Goal: Task Accomplishment & Management: Manage account settings

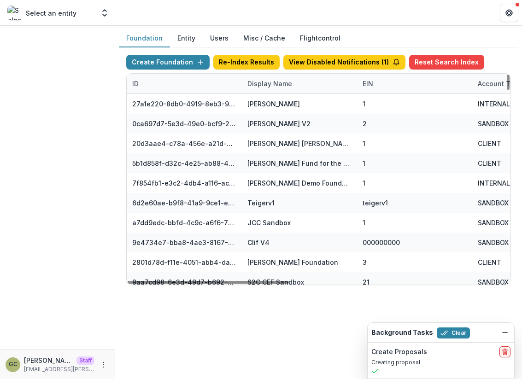
click at [258, 83] on div "Display Name" at bounding box center [270, 84] width 56 height 10
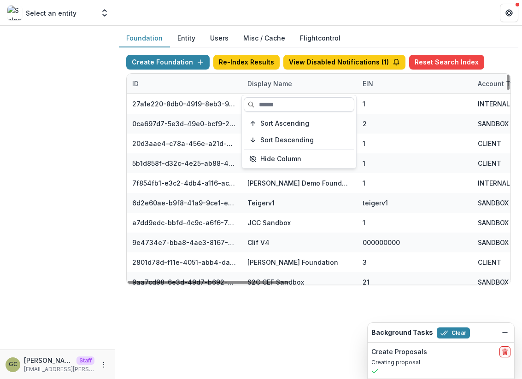
click at [270, 105] on input at bounding box center [298, 104] width 110 height 15
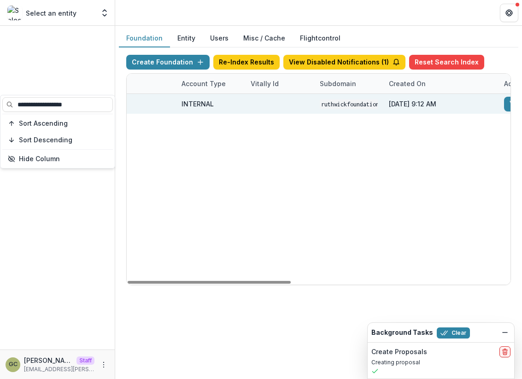
scroll to position [0, 514]
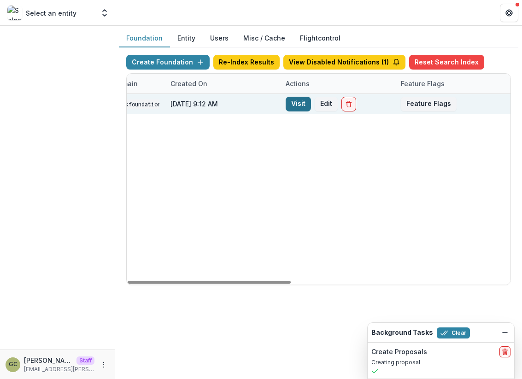
type input "**********"
click at [301, 110] on link "Visit" at bounding box center [297, 104] width 25 height 15
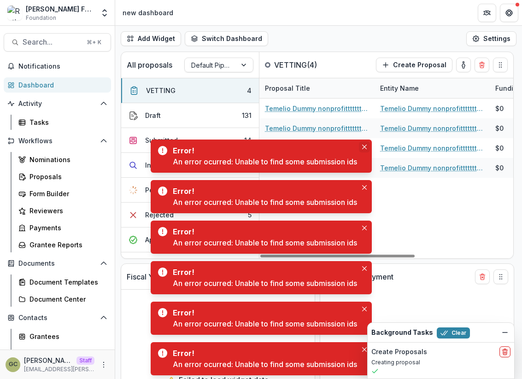
click at [365, 146] on icon "Close" at bounding box center [363, 147] width 5 height 5
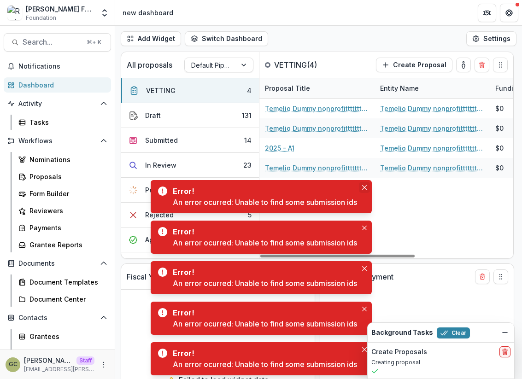
click at [365, 185] on button "Close" at bounding box center [364, 187] width 11 height 11
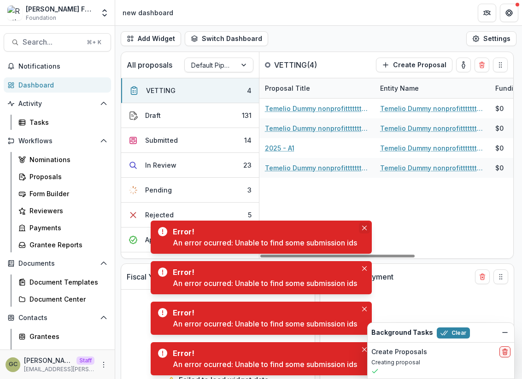
click at [366, 227] on icon "Close" at bounding box center [363, 228] width 5 height 5
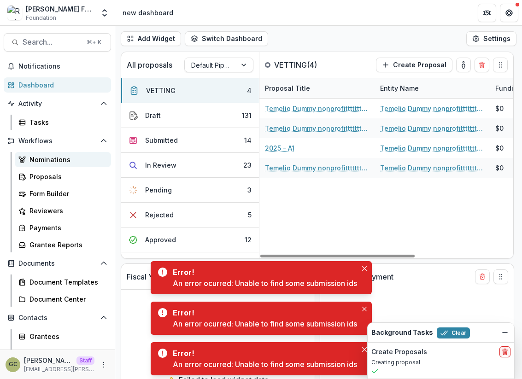
click at [92, 161] on div "Nominations" at bounding box center [66, 160] width 74 height 10
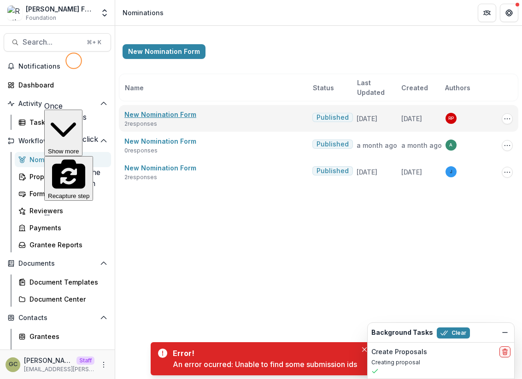
click at [160, 114] on link "New Nomination Form" at bounding box center [160, 114] width 72 height 8
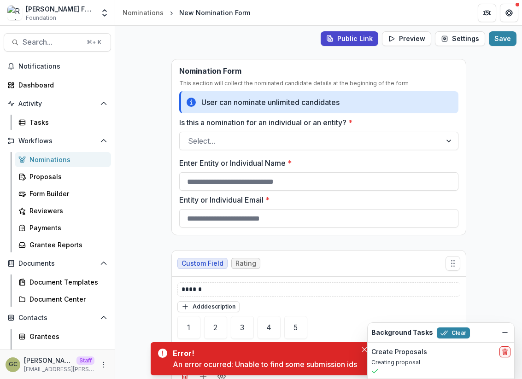
click at [147, 164] on div "**********" at bounding box center [318, 202] width 406 height 353
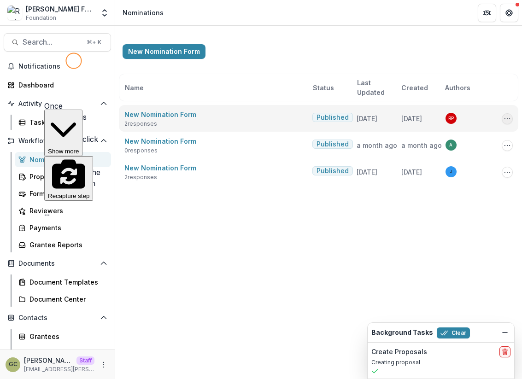
click at [504, 119] on icon "Options" at bounding box center [506, 118] width 7 height 7
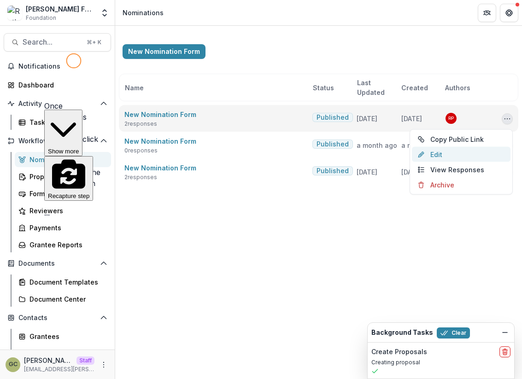
click at [462, 161] on link "Edit" at bounding box center [460, 154] width 99 height 15
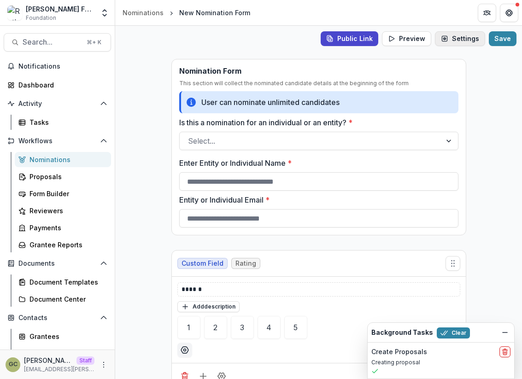
click at [455, 36] on button "Settings" at bounding box center [460, 38] width 50 height 15
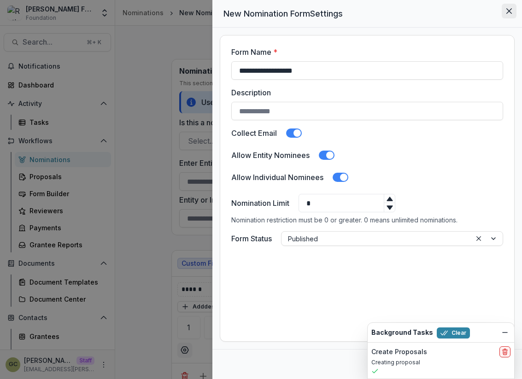
click at [507, 12] on icon "Close" at bounding box center [509, 11] width 6 height 6
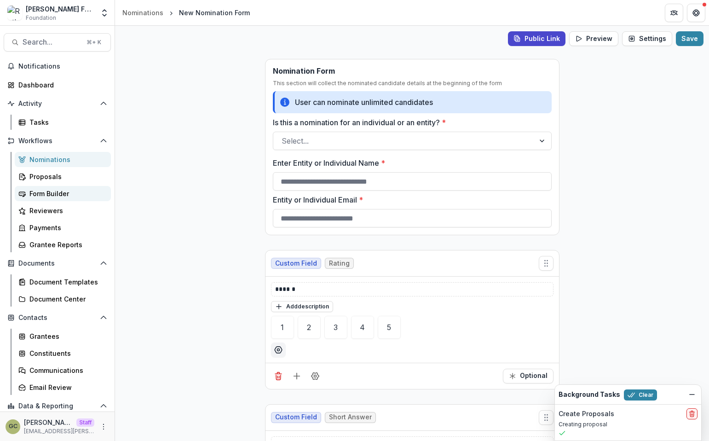
click at [151, 156] on div "**********" at bounding box center [412, 233] width 594 height 415
click at [76, 182] on link "Proposals" at bounding box center [63, 176] width 96 height 15
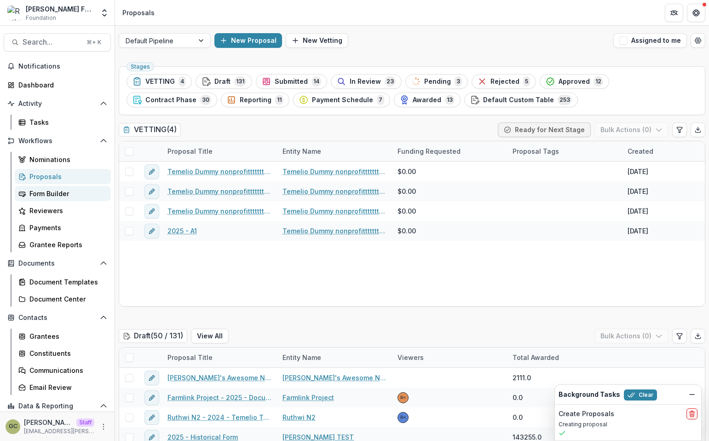
click at [54, 201] on link "Form Builder" at bounding box center [63, 193] width 96 height 15
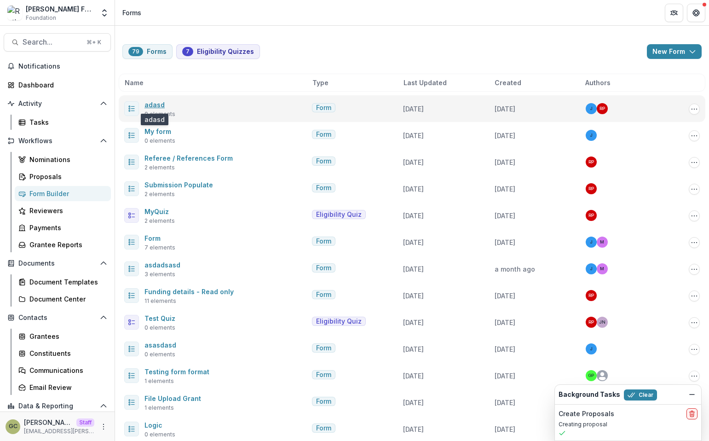
click at [154, 105] on link "adasd" at bounding box center [155, 105] width 20 height 8
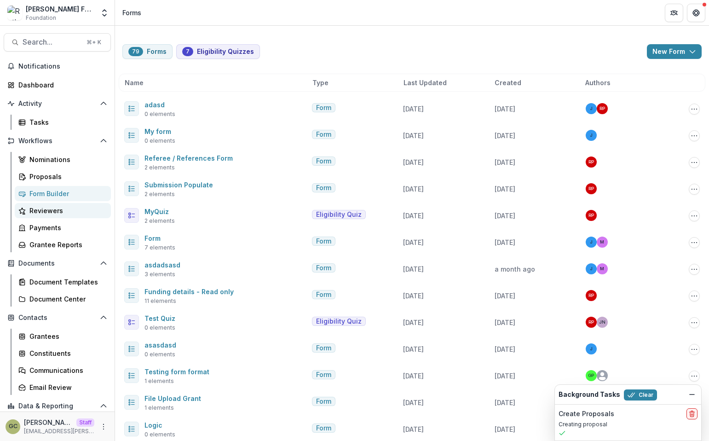
click at [67, 207] on div "Reviewers" at bounding box center [66, 211] width 74 height 10
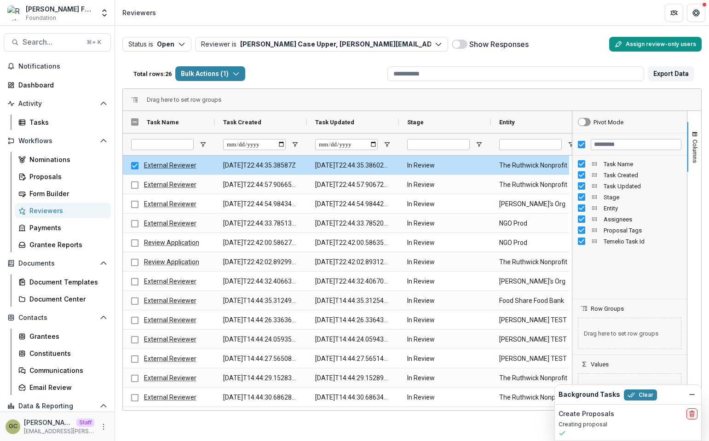
click at [627, 43] on button "Assign review-only users" at bounding box center [655, 44] width 93 height 15
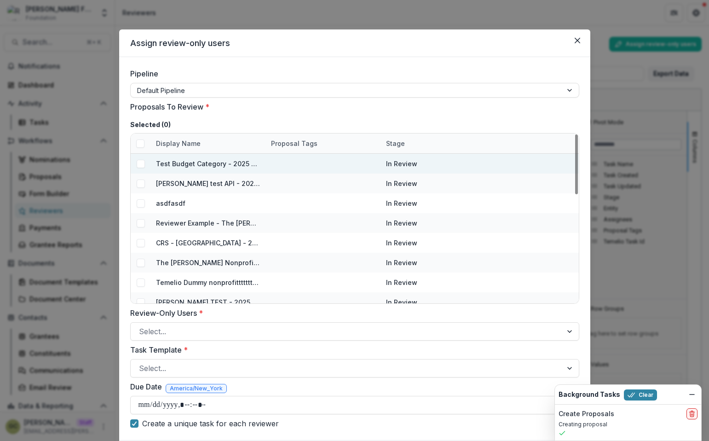
click at [139, 168] on div at bounding box center [141, 164] width 20 height 20
click at [140, 166] on span at bounding box center [140, 164] width 8 height 8
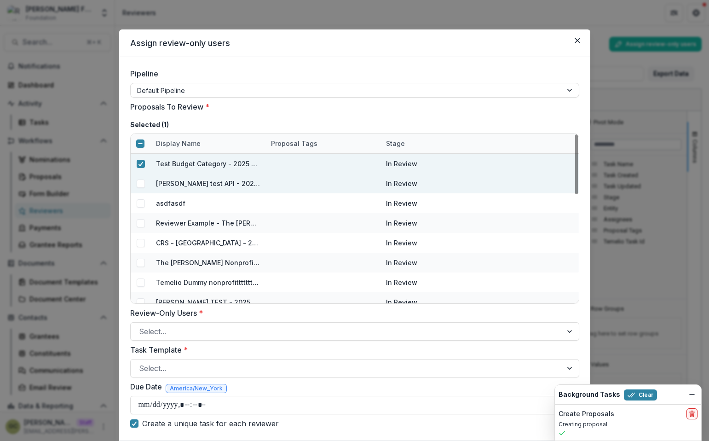
scroll to position [91, 0]
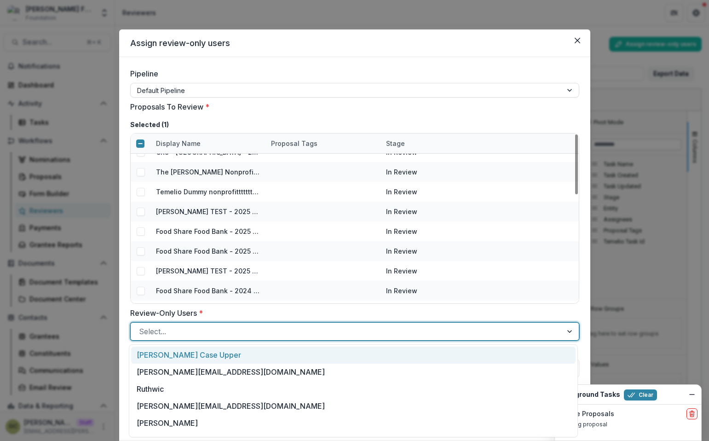
click at [162, 325] on div "Select..." at bounding box center [347, 331] width 432 height 15
click at [165, 357] on div "Ruthwick Case Upper" at bounding box center [353, 355] width 445 height 17
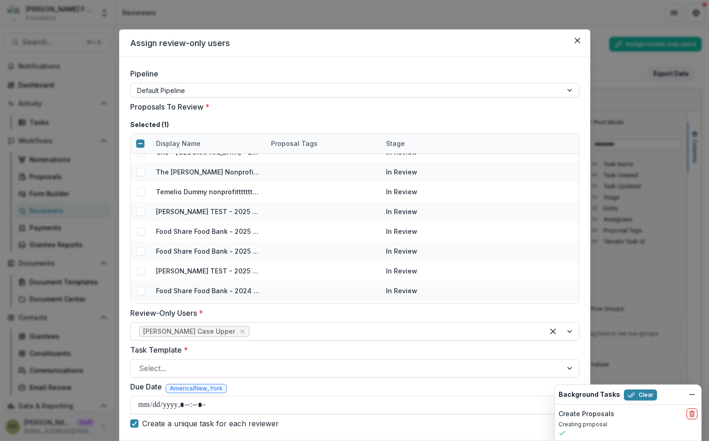
click at [175, 310] on label "Review-Only Users *" at bounding box center [352, 312] width 444 height 11
click at [251, 326] on input "Review-Only Users *" at bounding box center [252, 331] width 2 height 11
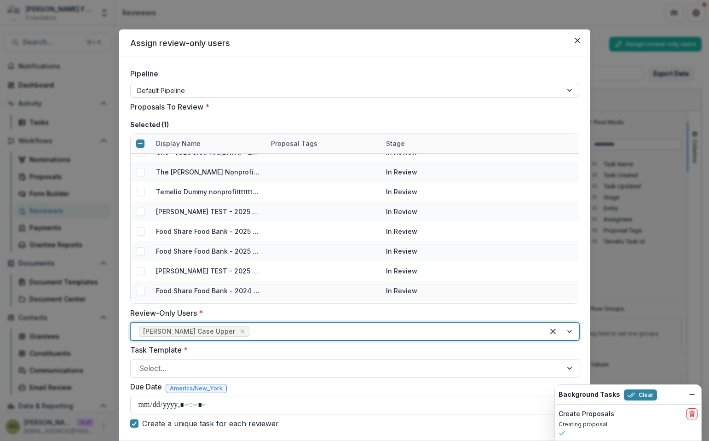
scroll to position [58, 0]
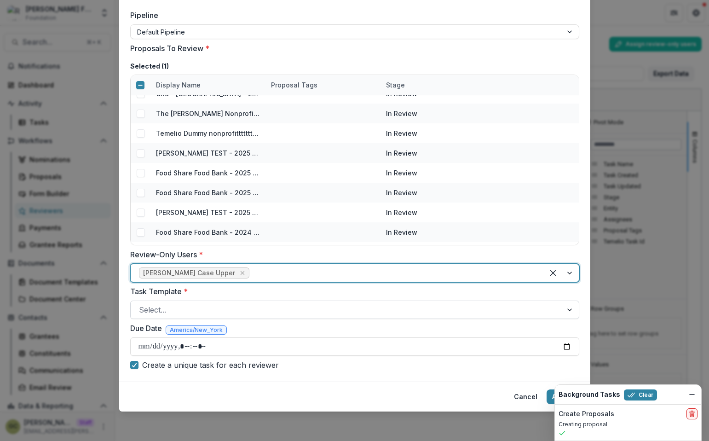
click at [171, 309] on div at bounding box center [346, 309] width 415 height 13
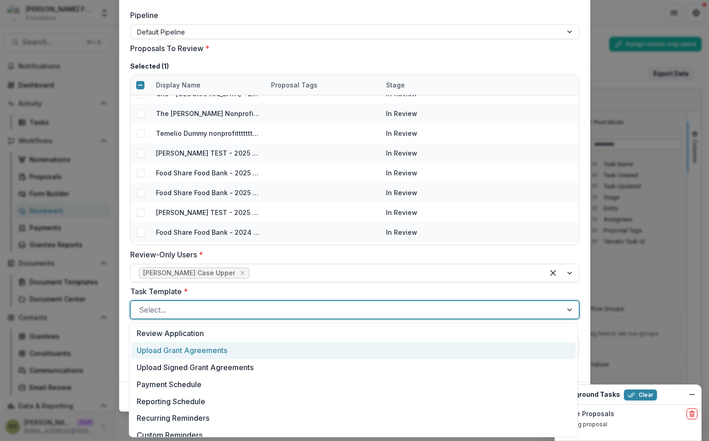
click at [165, 344] on div "Upload Grant Agreements" at bounding box center [353, 350] width 445 height 17
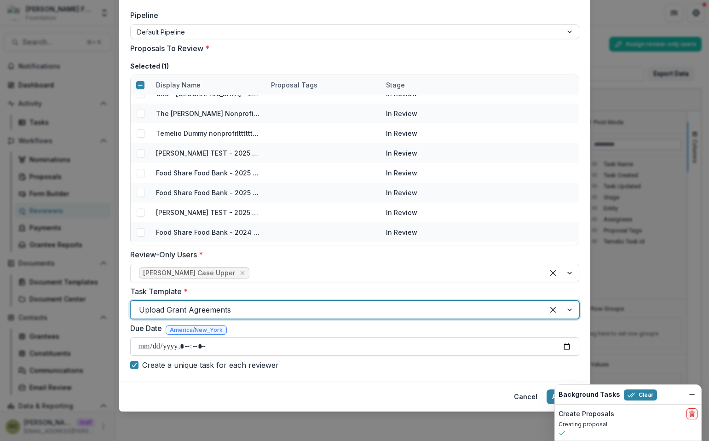
click at [197, 346] on input "Due Date" at bounding box center [354, 346] width 449 height 18
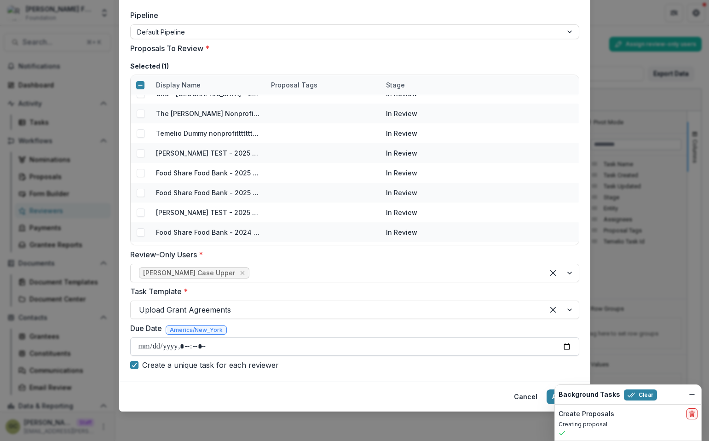
click at [148, 346] on input "Due Date" at bounding box center [354, 346] width 449 height 18
click at [566, 346] on input "Due Date" at bounding box center [354, 346] width 449 height 18
type input "**********"
click at [691, 378] on icon "Dismiss" at bounding box center [692, 394] width 7 height 7
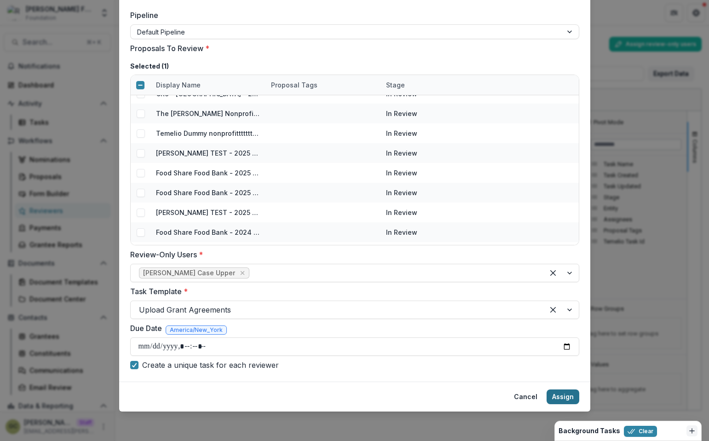
click at [568, 378] on button "Assign" at bounding box center [563, 396] width 33 height 15
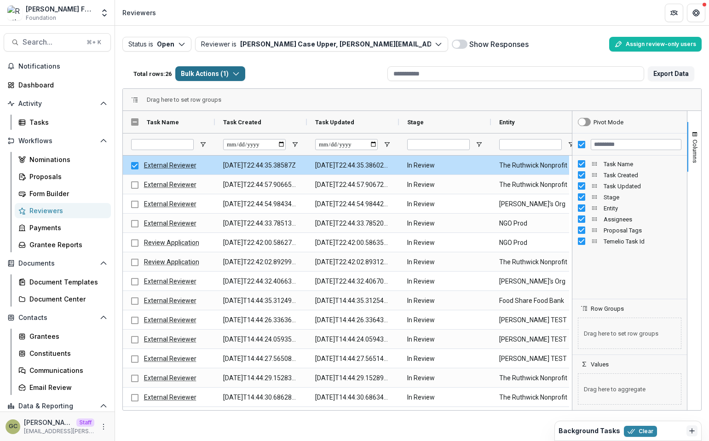
click at [241, 81] on button "Bulk Actions ( 1 )" at bounding box center [210, 73] width 70 height 15
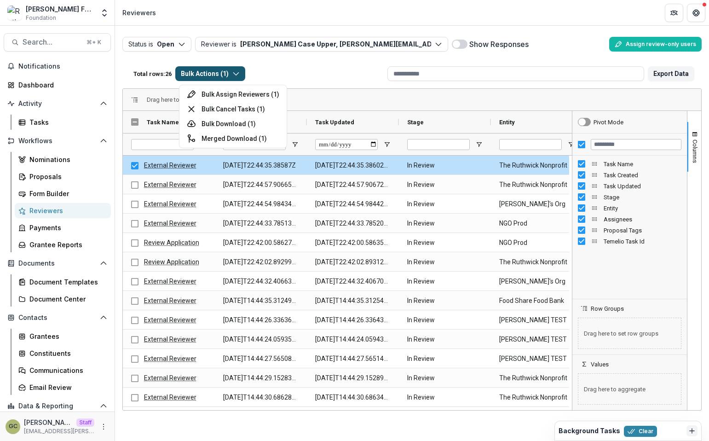
click at [241, 81] on button "Bulk Actions ( 1 )" at bounding box center [210, 73] width 70 height 15
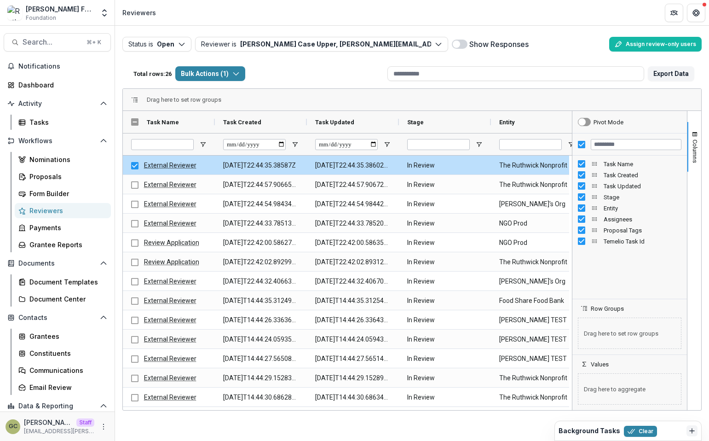
click at [276, 80] on div "Total rows: 26 Bulk Actions ( 1 ) Bulk Assign Reviewers ( 1 ) Bulk Cancel Tasks…" at bounding box center [257, 74] width 254 height 22
click at [74, 158] on div "Nominations" at bounding box center [66, 160] width 74 height 10
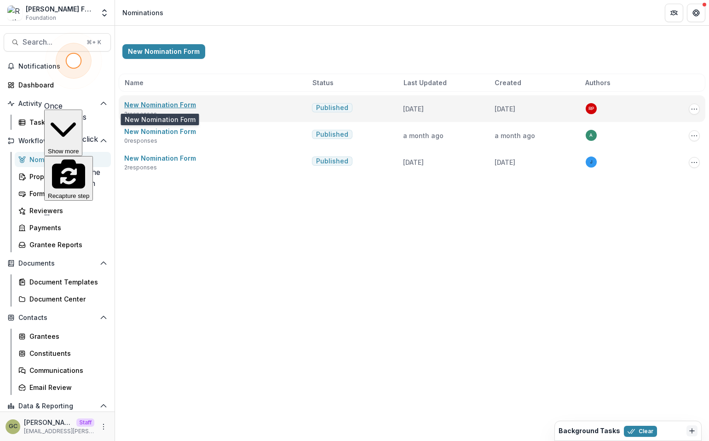
click at [175, 105] on link "New Nomination Form" at bounding box center [160, 105] width 72 height 8
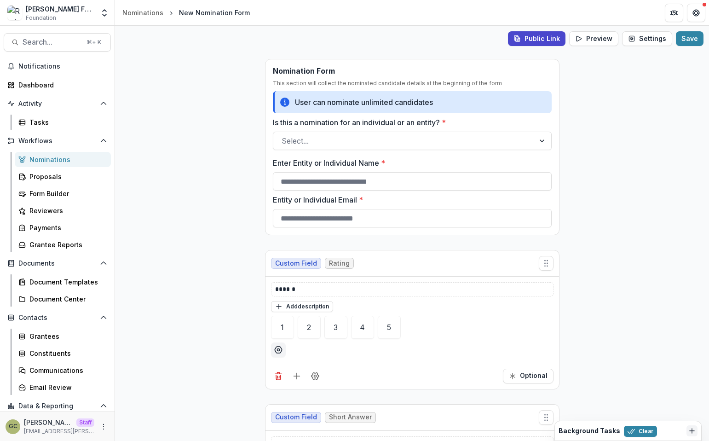
click at [186, 134] on div "**********" at bounding box center [412, 233] width 594 height 415
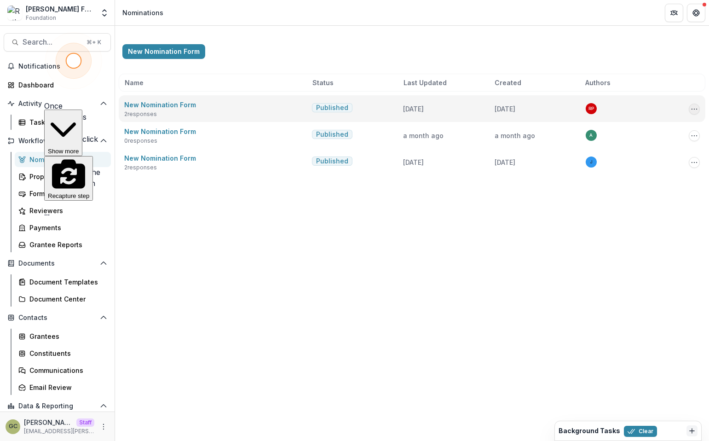
click at [690, 110] on button "Options" at bounding box center [694, 109] width 11 height 11
click at [661, 142] on link "Edit" at bounding box center [648, 143] width 99 height 15
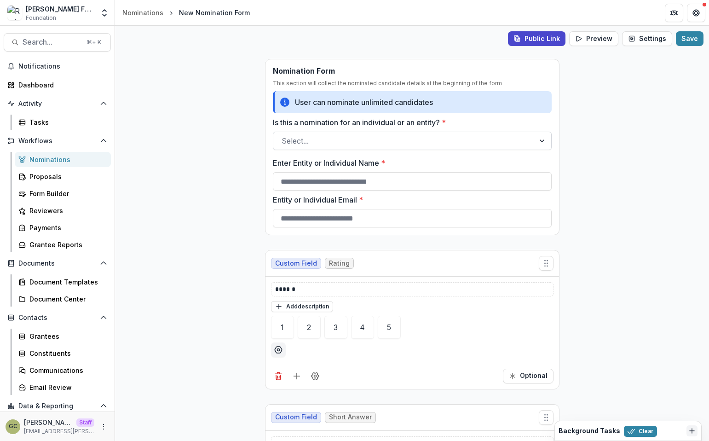
click at [501, 139] on div at bounding box center [404, 140] width 245 height 13
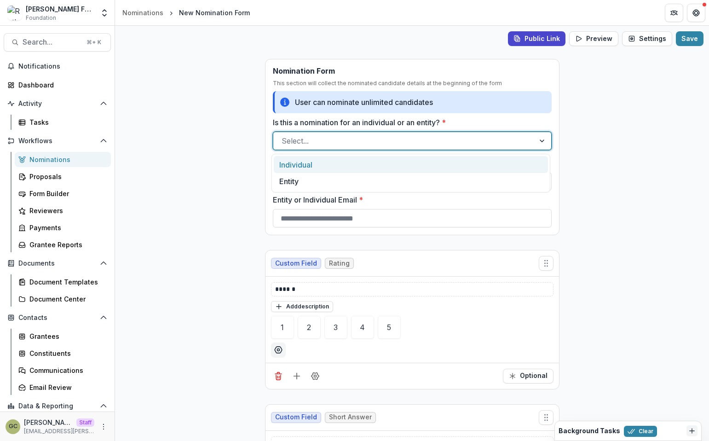
click at [449, 164] on div "Individual" at bounding box center [411, 164] width 274 height 17
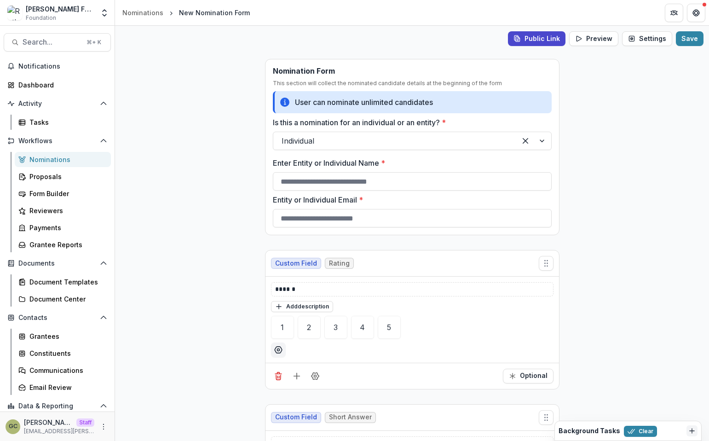
click at [574, 169] on div "**********" at bounding box center [412, 233] width 594 height 415
click at [450, 184] on input "Enter Entity or Individual Name *" at bounding box center [412, 181] width 279 height 18
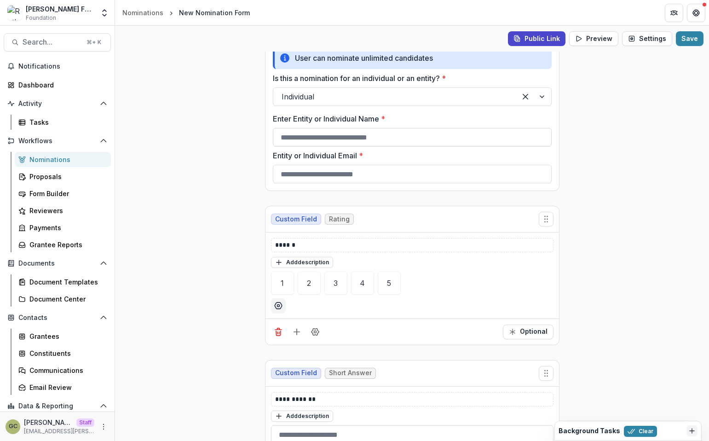
scroll to position [45, 0]
click at [449, 184] on div "Nomination Form This section will collect the nominated candidate details at th…" at bounding box center [412, 102] width 295 height 176
click at [429, 173] on input "Entity or Individual Email *" at bounding box center [412, 173] width 279 height 18
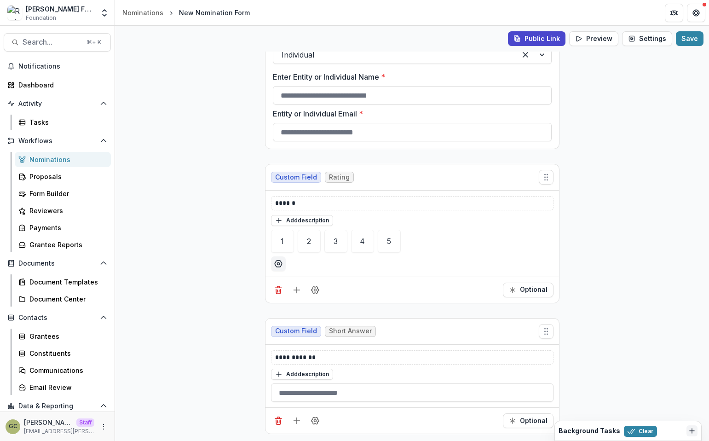
click at [597, 208] on div "**********" at bounding box center [412, 298] width 594 height 285
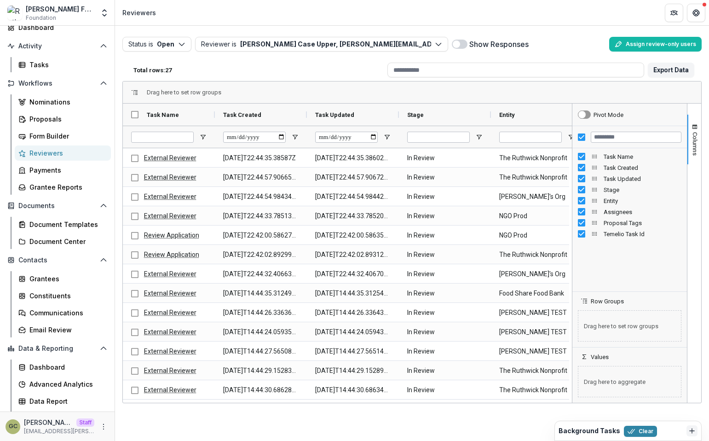
scroll to position [25, 0]
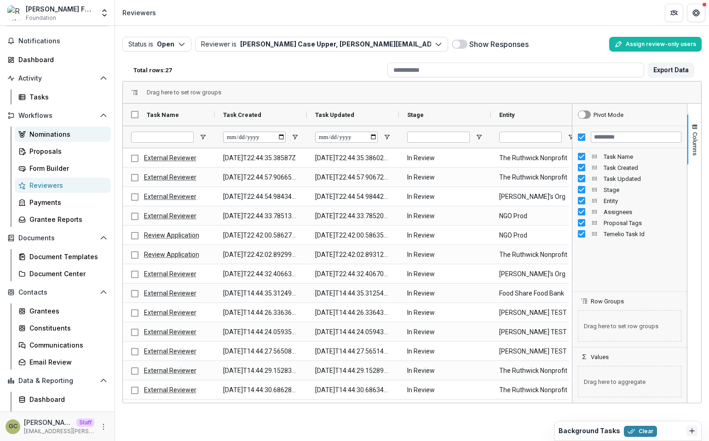
click at [69, 137] on div "Nominations" at bounding box center [66, 134] width 74 height 10
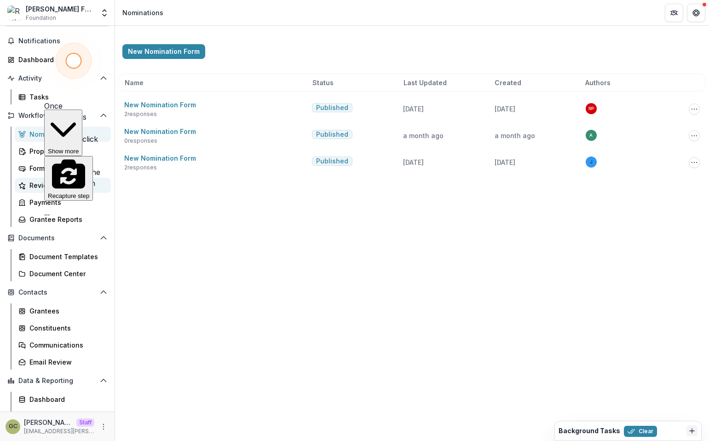
click at [61, 191] on link "Reviewers" at bounding box center [63, 185] width 96 height 15
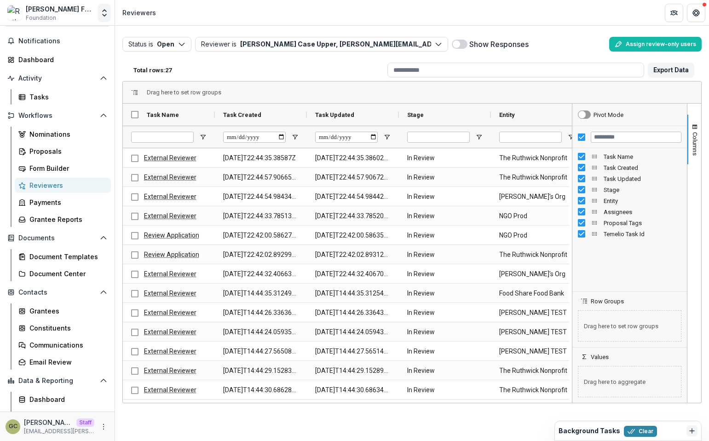
click at [104, 12] on icon "Open entity switcher" at bounding box center [104, 12] width 9 height 9
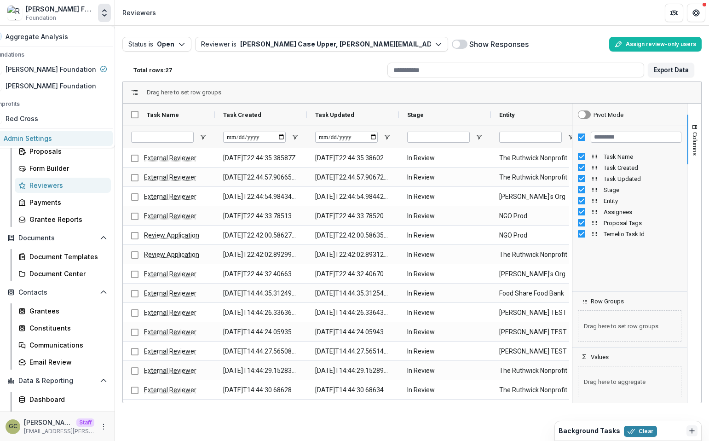
click at [72, 142] on link "Admin Settings" at bounding box center [48, 138] width 127 height 15
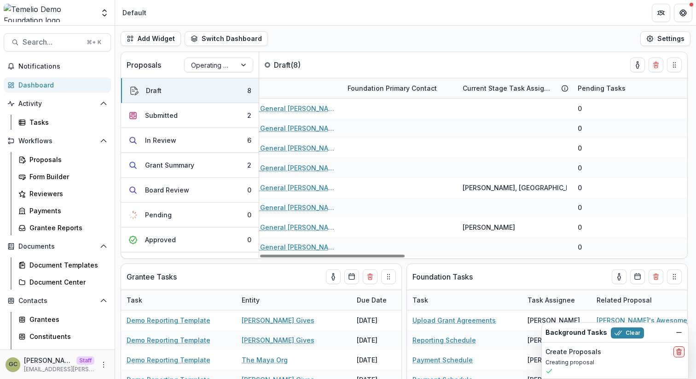
scroll to position [0, 723]
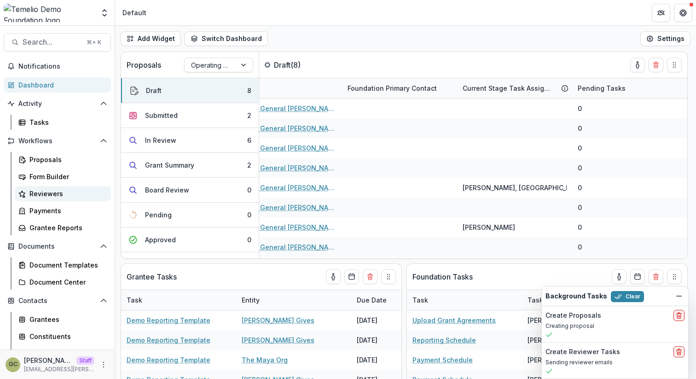
click at [40, 196] on div "Reviewers" at bounding box center [66, 194] width 74 height 10
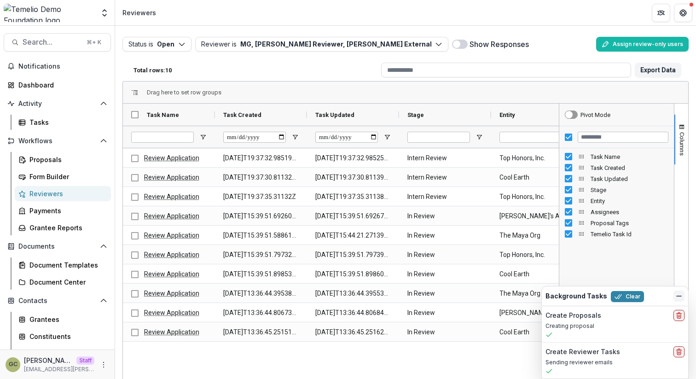
click at [521, 296] on line "Dismiss" at bounding box center [679, 296] width 5 height 0
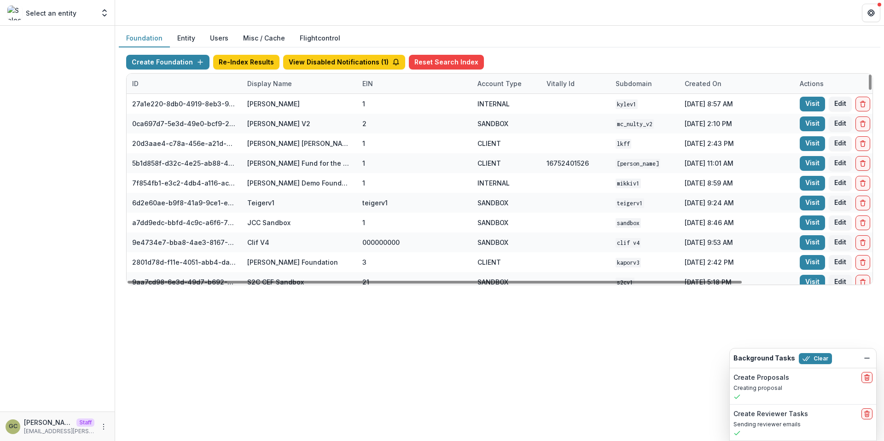
click at [291, 83] on div "Display Name" at bounding box center [270, 84] width 56 height 10
click at [272, 95] on div "Sort Ascending Sort Descending Hide Column" at bounding box center [299, 131] width 114 height 73
click at [273, 102] on input at bounding box center [298, 104] width 110 height 15
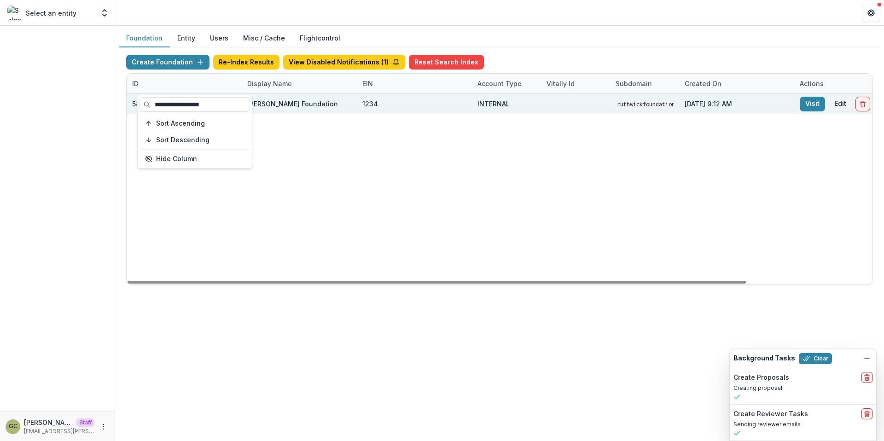
scroll to position [0, 152]
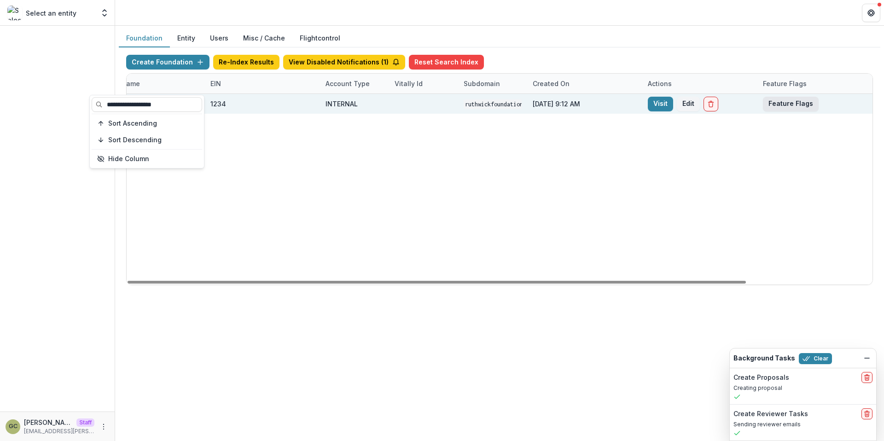
type input "**********"
click at [709, 107] on button "Feature Flags" at bounding box center [791, 104] width 56 height 15
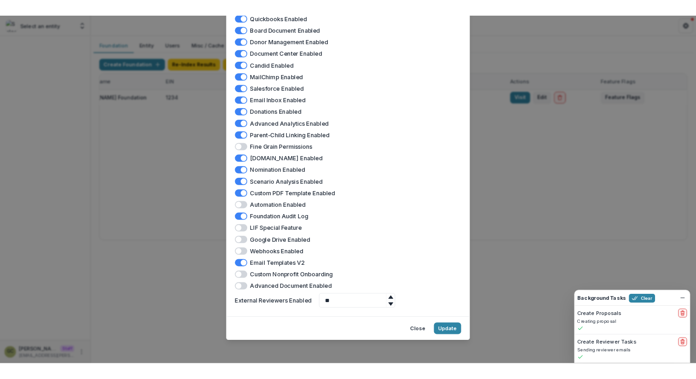
scroll to position [0, 0]
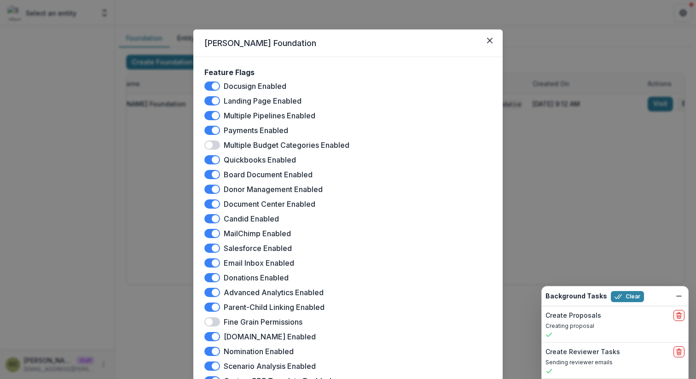
click at [564, 23] on div "Ruthwick Foundation Feature Flags Docusign Enabled Landing Page Enabled Multipl…" at bounding box center [348, 189] width 696 height 379
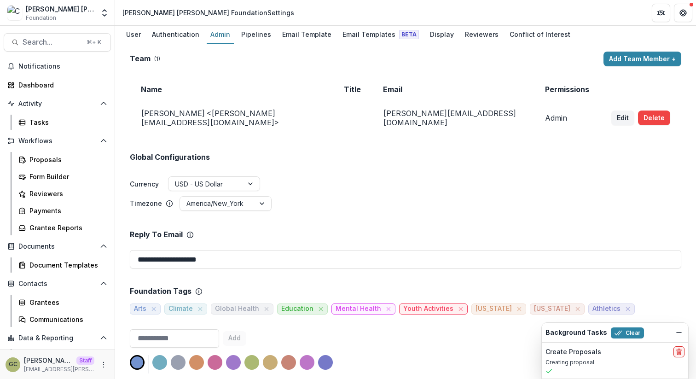
scroll to position [330, 0]
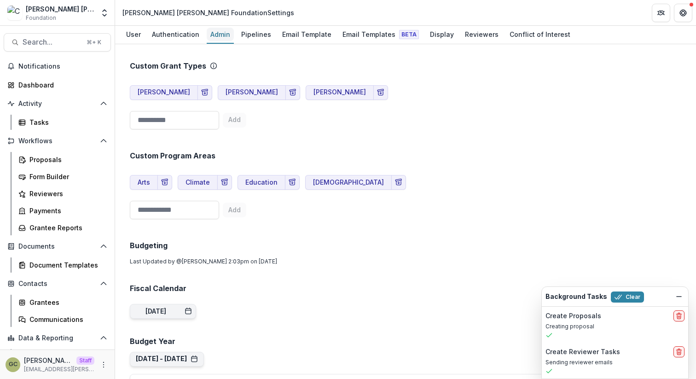
click at [216, 40] on div "Admin" at bounding box center [220, 34] width 27 height 13
click at [465, 36] on div "Reviewers" at bounding box center [481, 34] width 41 height 13
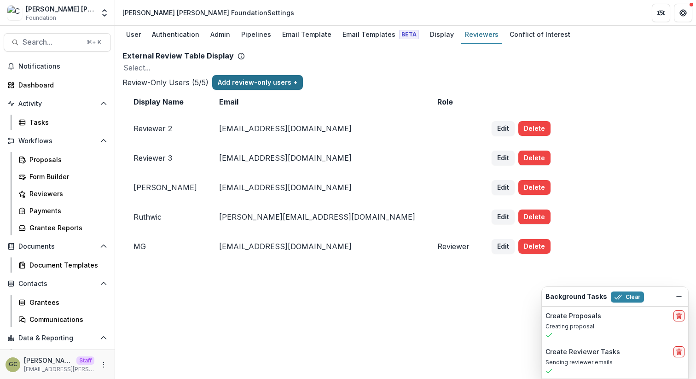
click at [303, 90] on button "Add review-only users +" at bounding box center [257, 82] width 91 height 15
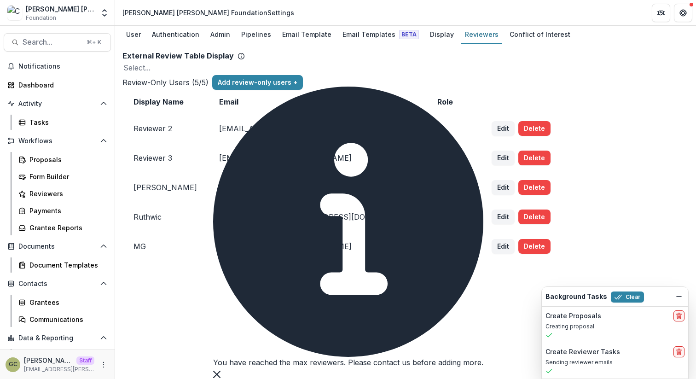
click at [220, 371] on icon "Close" at bounding box center [216, 374] width 7 height 7
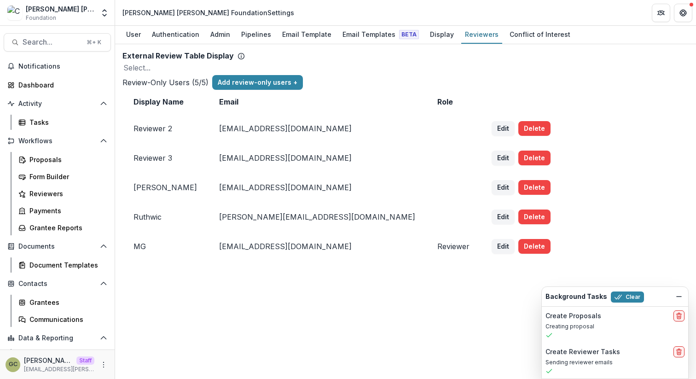
click at [209, 88] on h2 "Review-Only Users ( 5 / 5 )" at bounding box center [165, 82] width 86 height 11
click at [102, 10] on icon "Open entity switcher" at bounding box center [104, 12] width 9 height 9
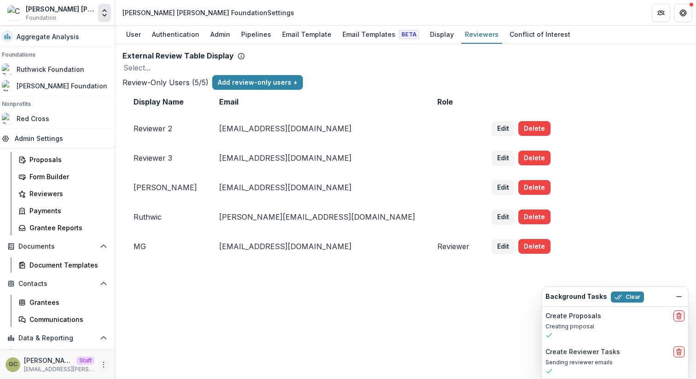
click at [100, 365] on icon "More" at bounding box center [103, 364] width 7 height 7
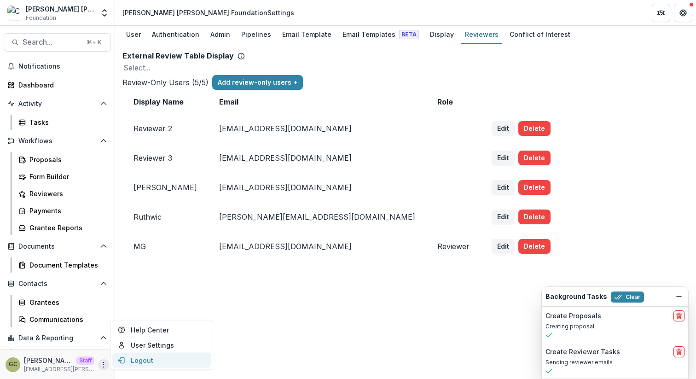
click at [129, 358] on button "Logout" at bounding box center [161, 360] width 99 height 15
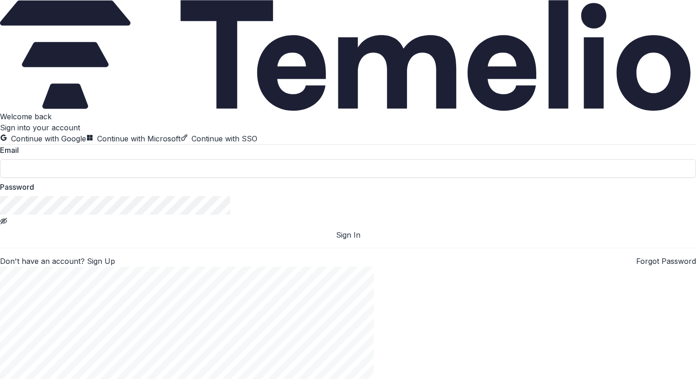
click at [86, 133] on button "Continue with Google" at bounding box center [43, 138] width 86 height 11
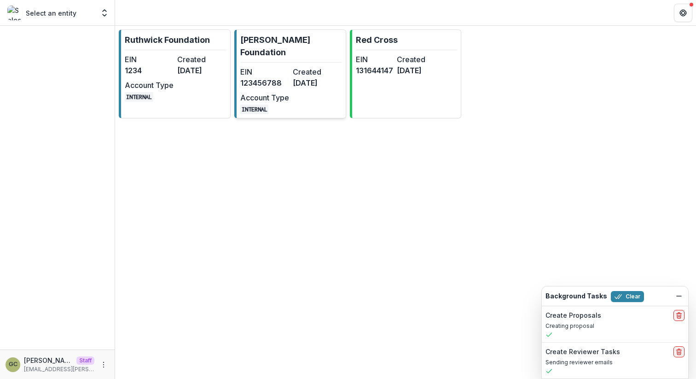
click at [308, 48] on link "[PERSON_NAME] Foundation EIN [US_EMPLOYER_IDENTIFICATION_NUMBER] Created [DATE]…" at bounding box center [290, 73] width 112 height 89
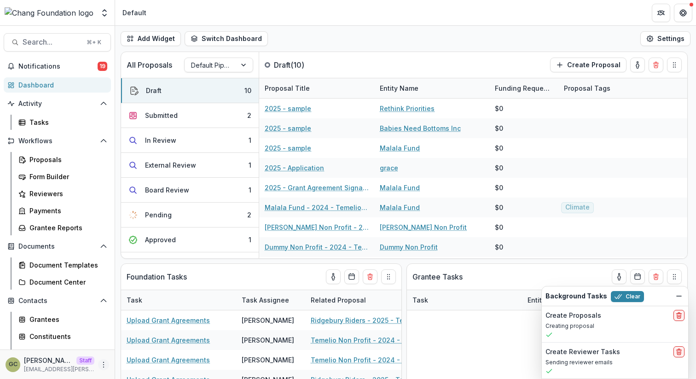
click at [100, 362] on icon "More" at bounding box center [103, 364] width 7 height 7
click at [106, 10] on icon "Open entity switcher" at bounding box center [104, 12] width 9 height 9
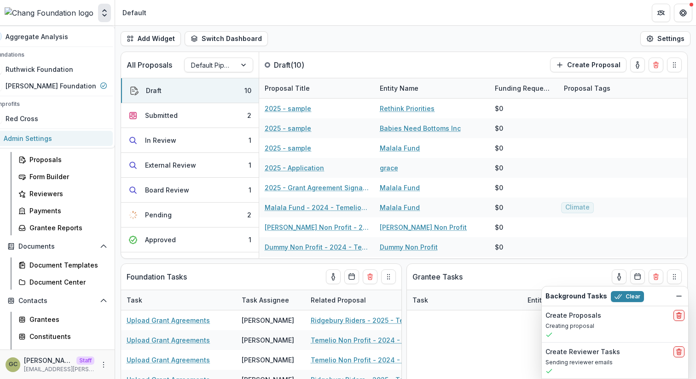
click at [58, 135] on link "Admin Settings" at bounding box center [48, 138] width 127 height 15
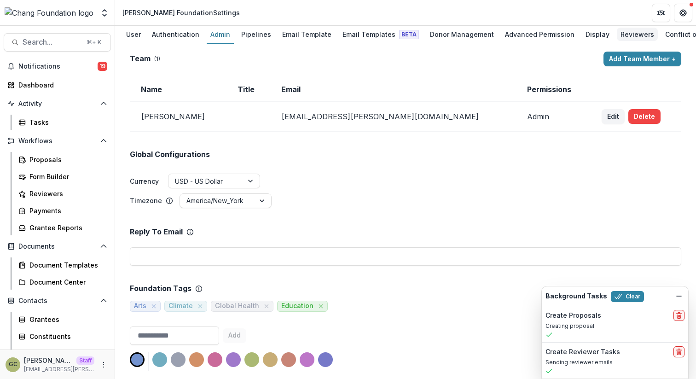
click at [617, 36] on div "Reviewers" at bounding box center [637, 34] width 41 height 13
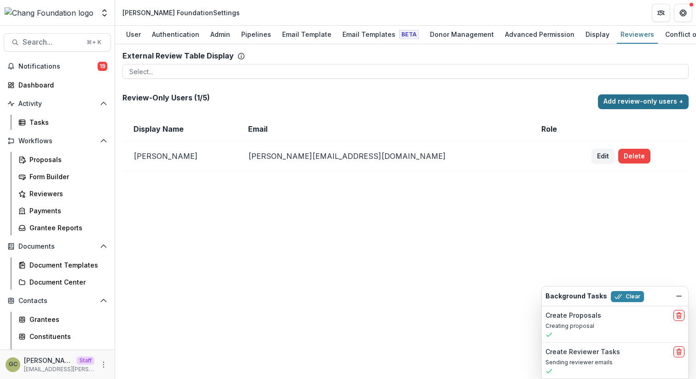
click at [630, 106] on button "Add review-only users +" at bounding box center [643, 101] width 91 height 15
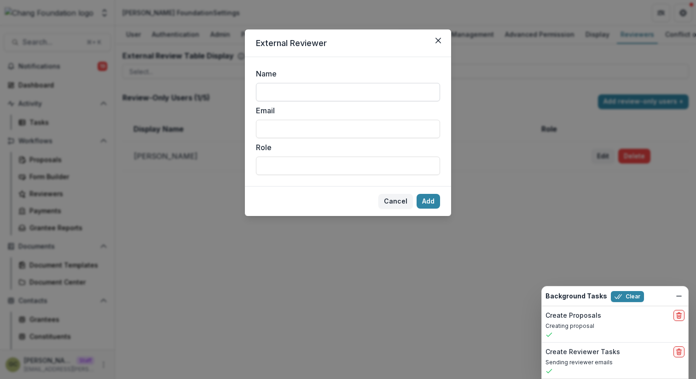
click at [307, 95] on input "Name" at bounding box center [348, 92] width 184 height 18
type input "**********"
type input "*******"
click at [417, 194] on button "Add" at bounding box center [428, 201] width 23 height 15
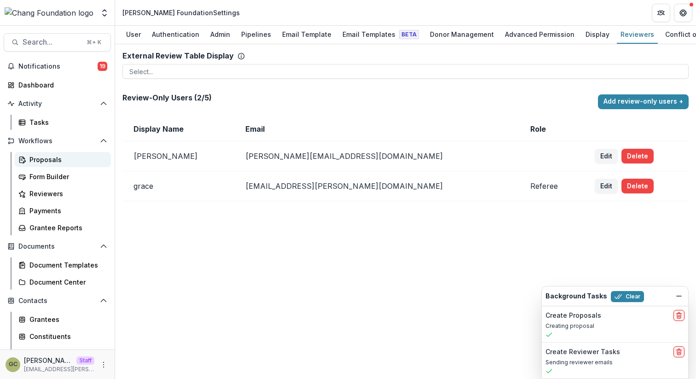
click at [49, 161] on div "Proposals" at bounding box center [66, 160] width 74 height 10
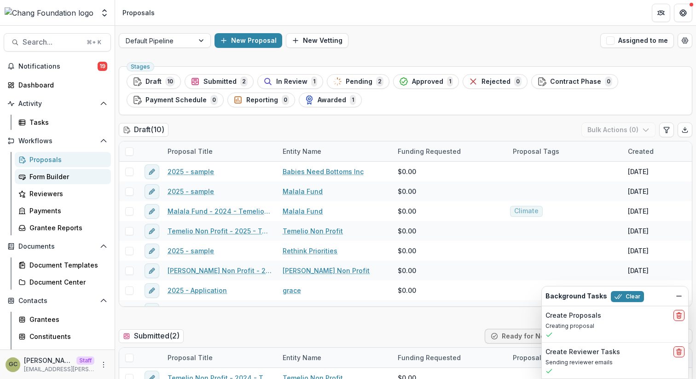
click at [58, 174] on div "Form Builder" at bounding box center [66, 177] width 74 height 10
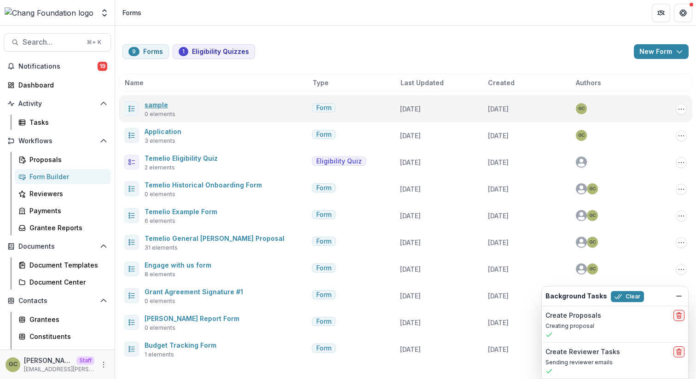
click at [149, 108] on link "sample" at bounding box center [156, 105] width 23 height 8
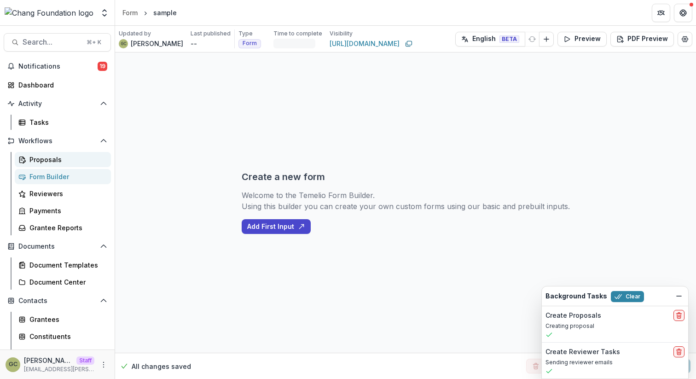
click at [34, 159] on div "Proposals" at bounding box center [66, 160] width 74 height 10
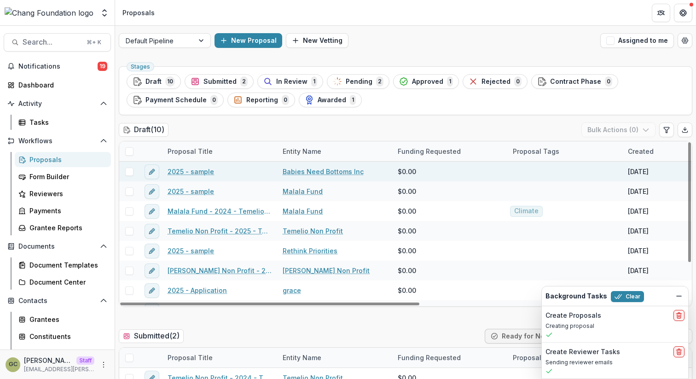
click at [197, 174] on link "2025 - sample" at bounding box center [191, 172] width 46 height 10
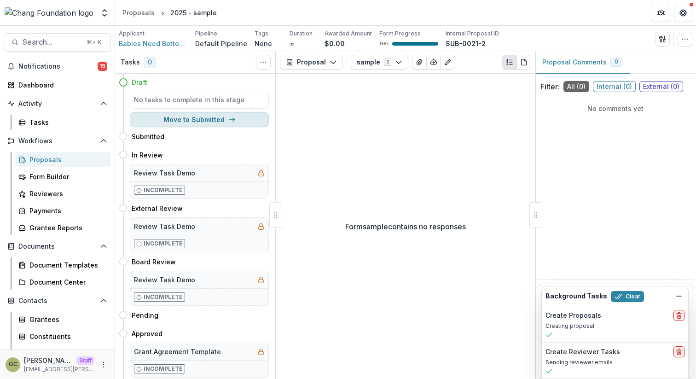
click at [216, 122] on button "Move to Submitted" at bounding box center [199, 119] width 139 height 15
select select "*********"
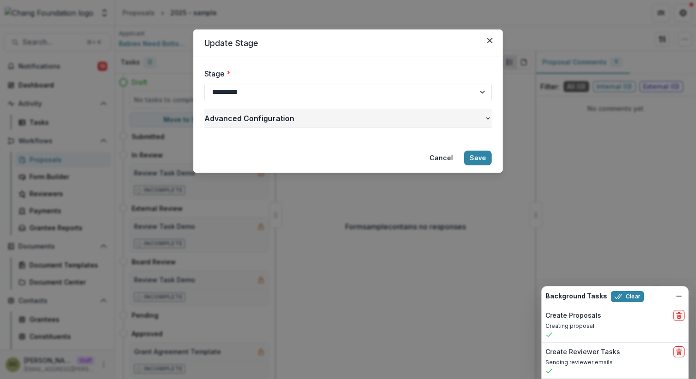
click at [459, 122] on span "Advanced Configuration" at bounding box center [344, 118] width 280 height 11
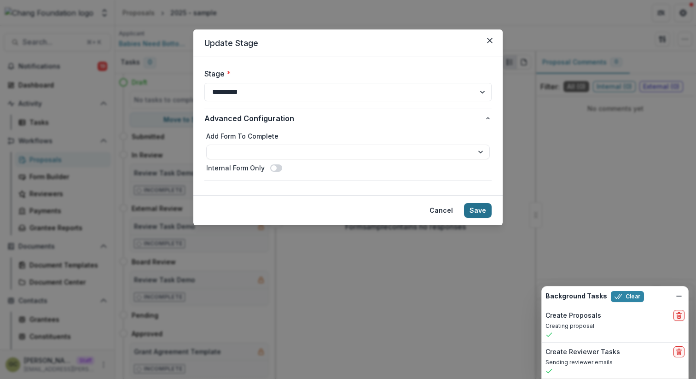
click at [484, 208] on button "Save" at bounding box center [478, 210] width 28 height 15
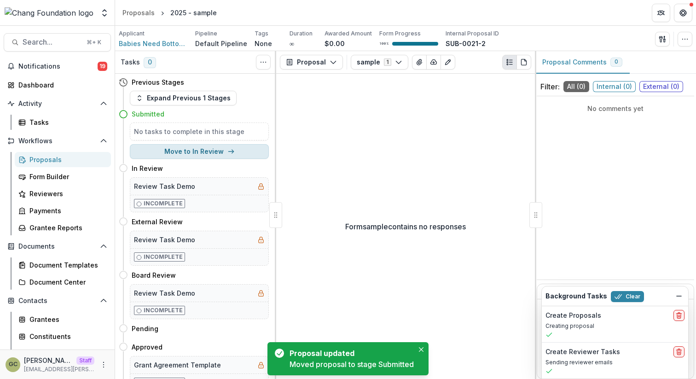
click at [220, 155] on button "Move to In Review" at bounding box center [199, 151] width 139 height 15
select select "*********"
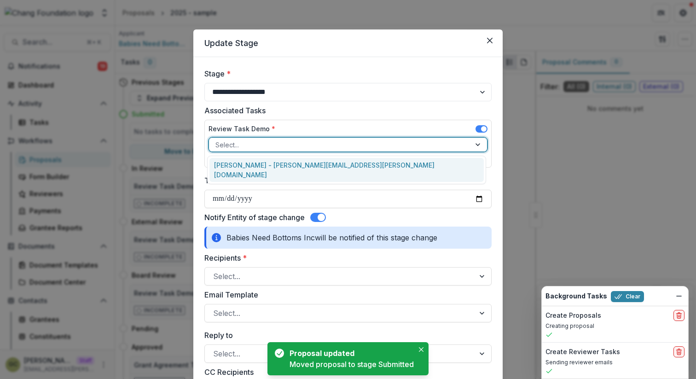
click at [256, 143] on div at bounding box center [339, 145] width 249 height 12
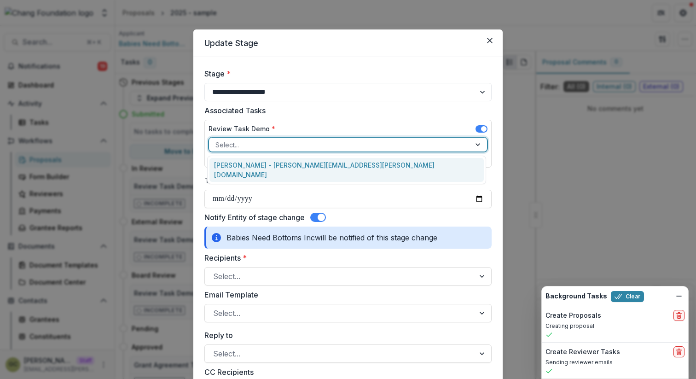
click at [283, 185] on label "Task Due Date" at bounding box center [345, 180] width 282 height 11
click at [283, 190] on input "Task Due Date" at bounding box center [347, 199] width 287 height 18
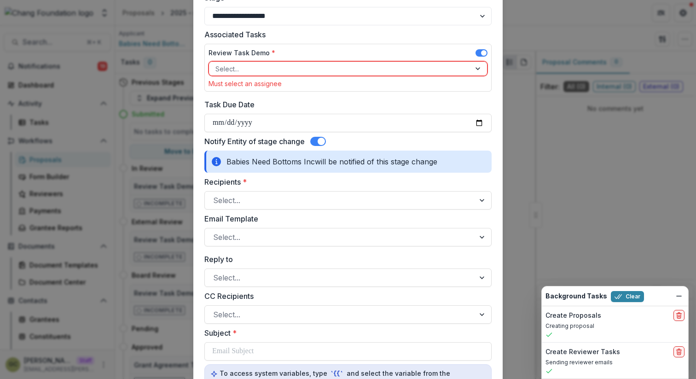
scroll to position [78, 0]
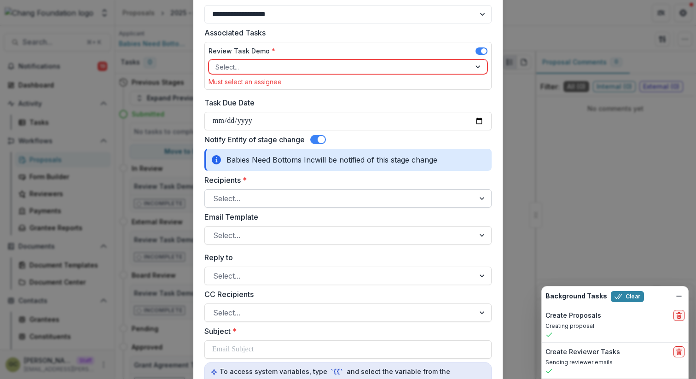
click at [256, 190] on div "Select..." at bounding box center [347, 198] width 287 height 18
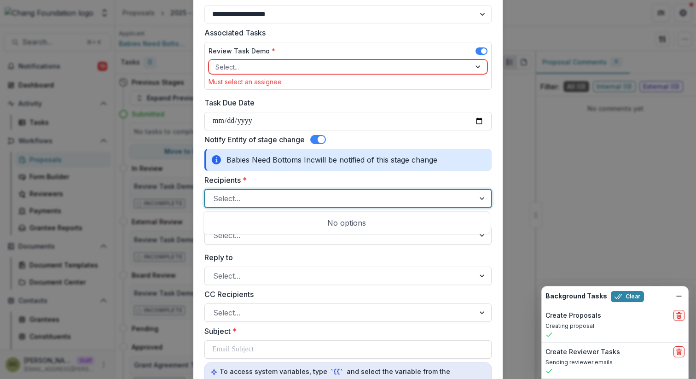
click at [255, 200] on div at bounding box center [339, 198] width 253 height 13
type input "*"
click at [261, 182] on label "Recipients *" at bounding box center [345, 179] width 282 height 11
click at [215, 193] on input "Recipients *" at bounding box center [214, 198] width 2 height 11
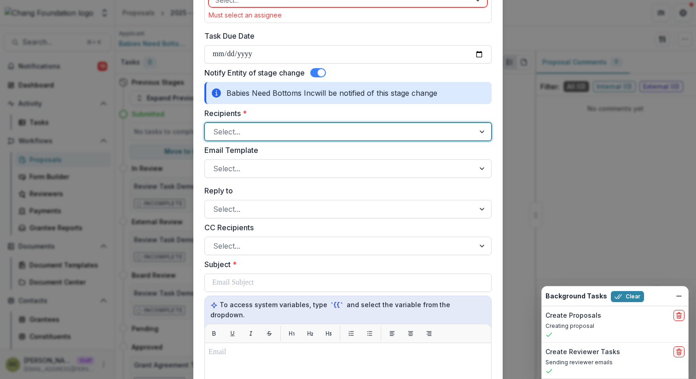
scroll to position [151, 0]
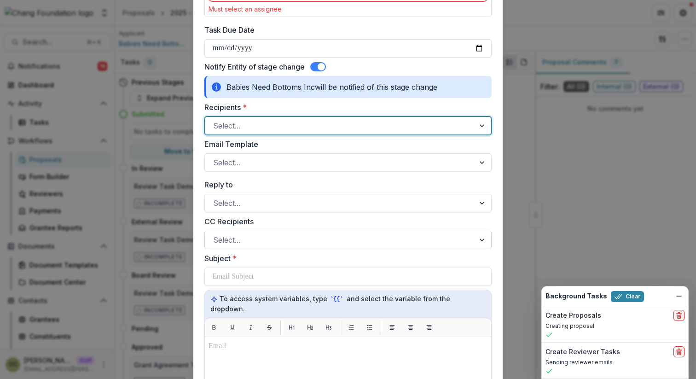
click at [248, 238] on div at bounding box center [339, 239] width 253 height 13
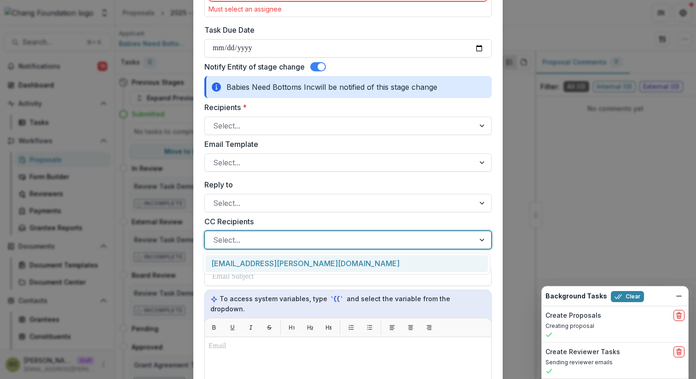
click at [248, 238] on div at bounding box center [339, 239] width 253 height 13
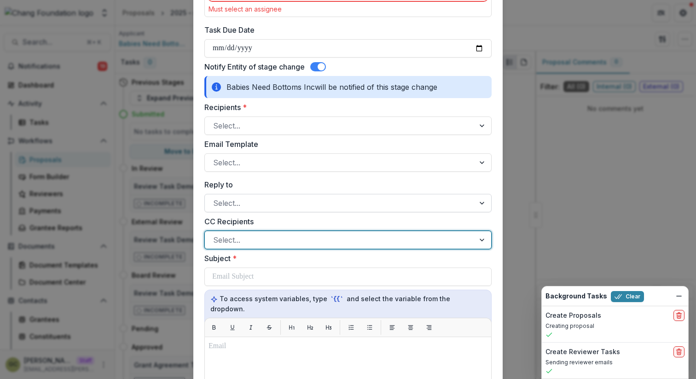
click at [272, 196] on div "Select..." at bounding box center [340, 203] width 270 height 15
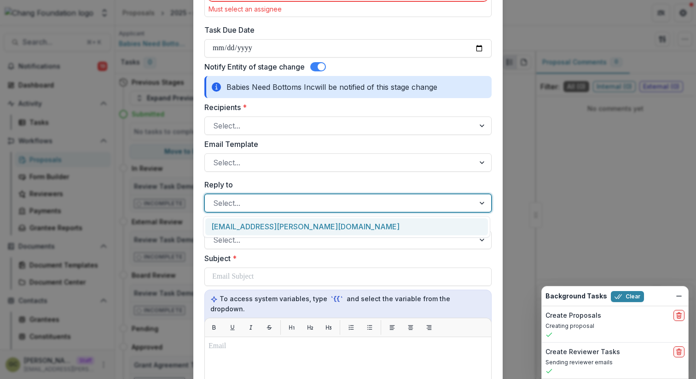
click at [272, 196] on div "Select..." at bounding box center [340, 203] width 270 height 15
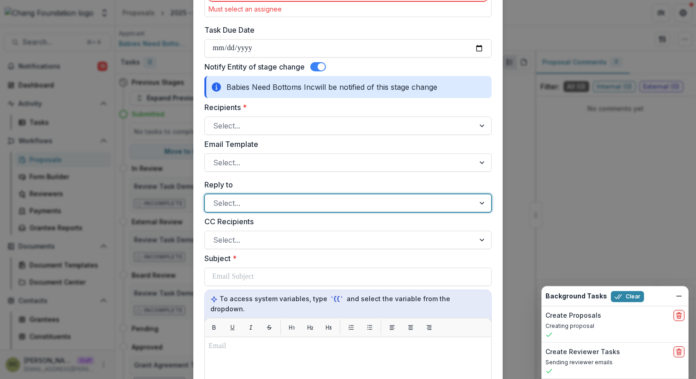
click at [278, 142] on label "Email Template" at bounding box center [345, 144] width 282 height 11
click at [215, 157] on input "Email Template" at bounding box center [214, 162] width 2 height 11
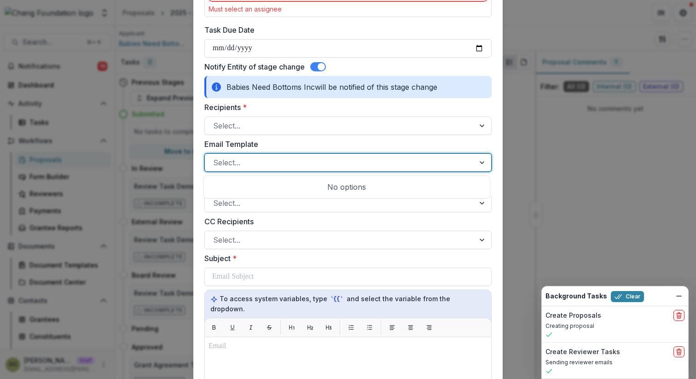
click at [273, 164] on div at bounding box center [339, 162] width 253 height 13
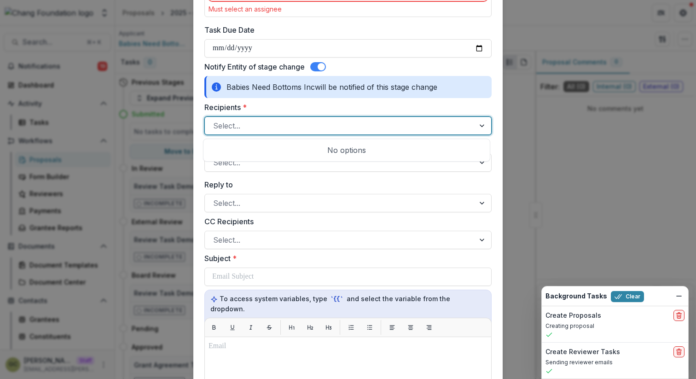
click at [268, 124] on div at bounding box center [339, 125] width 253 height 13
click at [292, 150] on div "Email Template Select..." at bounding box center [347, 155] width 287 height 33
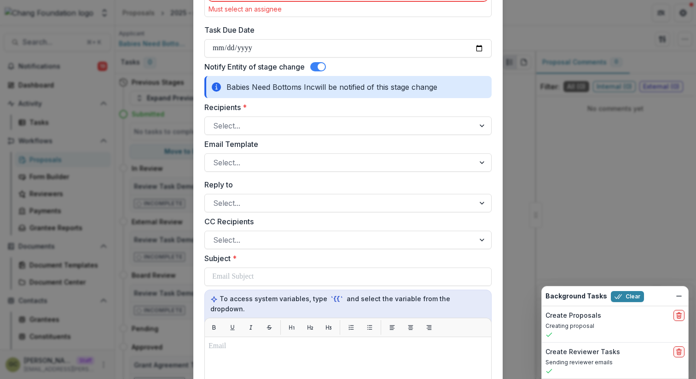
click at [567, 176] on div "**********" at bounding box center [348, 189] width 696 height 379
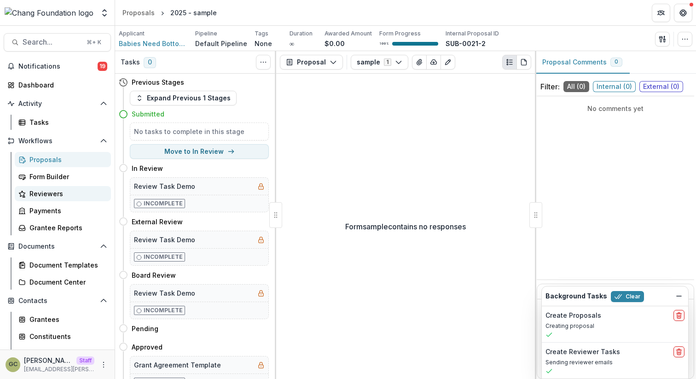
click at [41, 198] on div "Reviewers" at bounding box center [66, 194] width 74 height 10
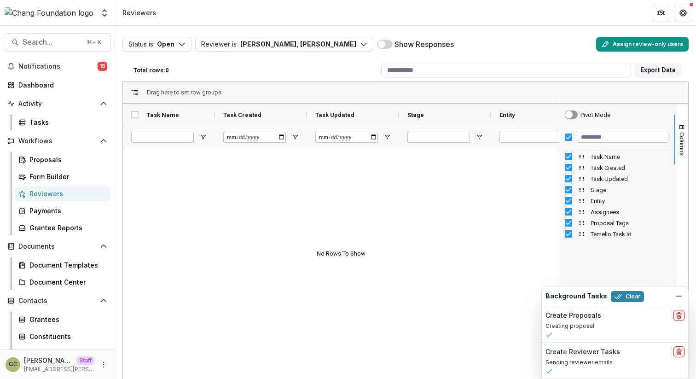
click at [624, 46] on button "Assign review-only users" at bounding box center [642, 44] width 93 height 15
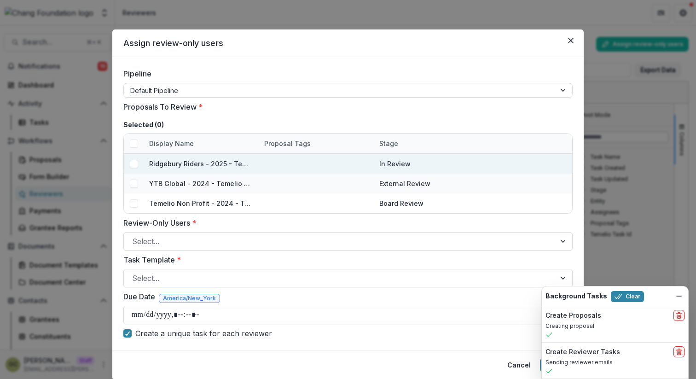
click at [135, 163] on span at bounding box center [134, 164] width 8 height 8
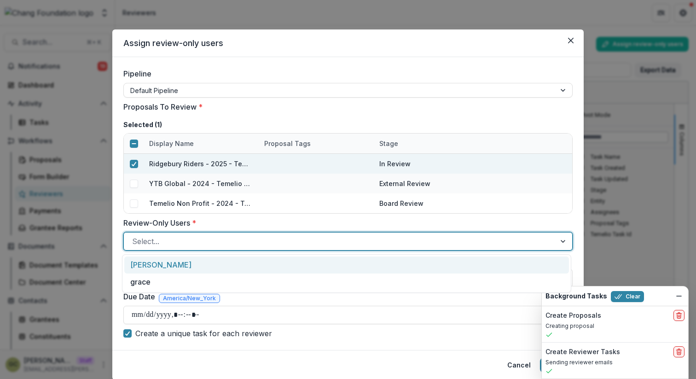
click at [154, 236] on div at bounding box center [339, 241] width 415 height 13
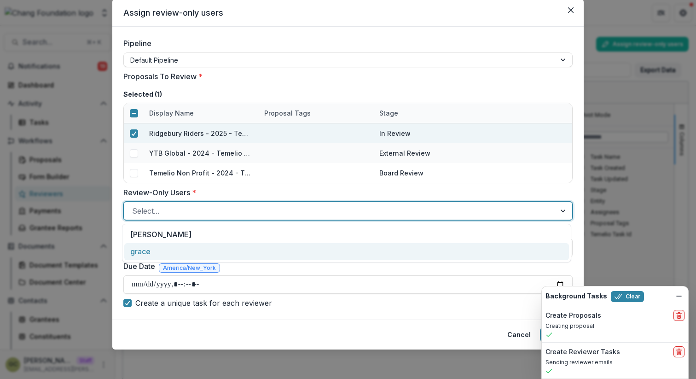
click at [151, 249] on div "grace" at bounding box center [346, 251] width 445 height 17
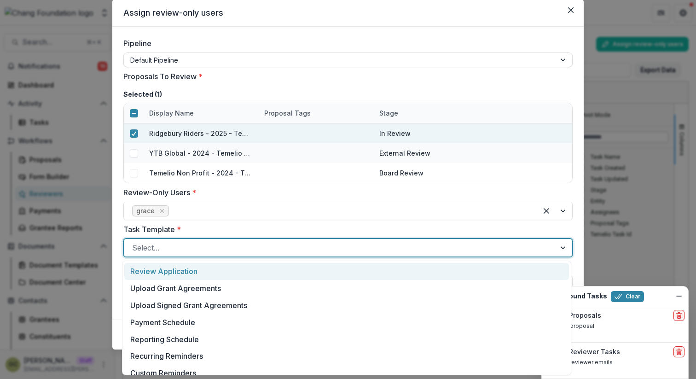
click at [182, 244] on div at bounding box center [339, 247] width 415 height 13
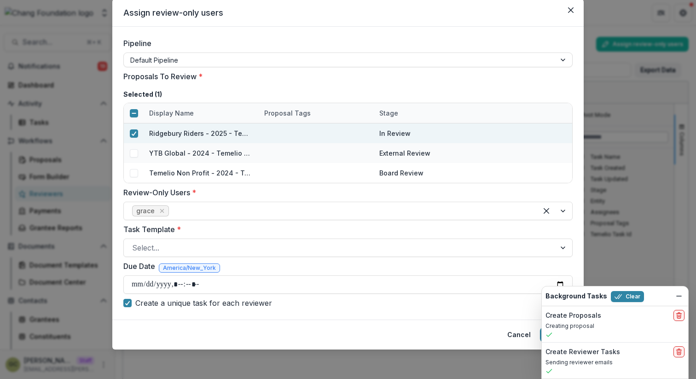
click at [182, 235] on div "Task Template * Select..." at bounding box center [347, 240] width 449 height 33
click at [160, 207] on icon "Remove grace" at bounding box center [161, 210] width 7 height 7
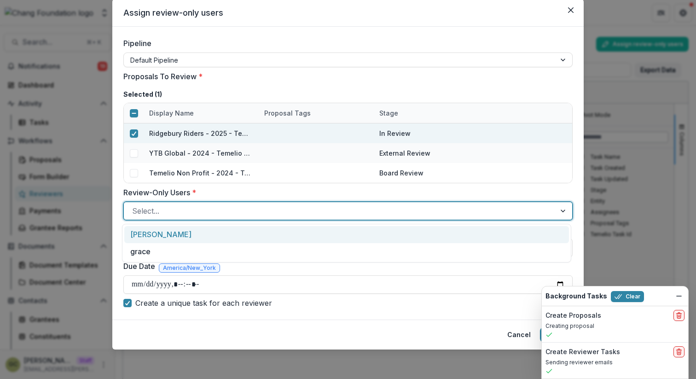
click at [170, 212] on div at bounding box center [339, 210] width 415 height 13
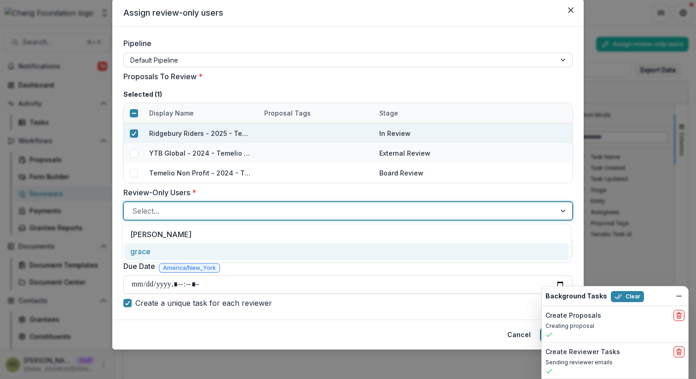
click at [165, 251] on div "grace" at bounding box center [346, 251] width 445 height 17
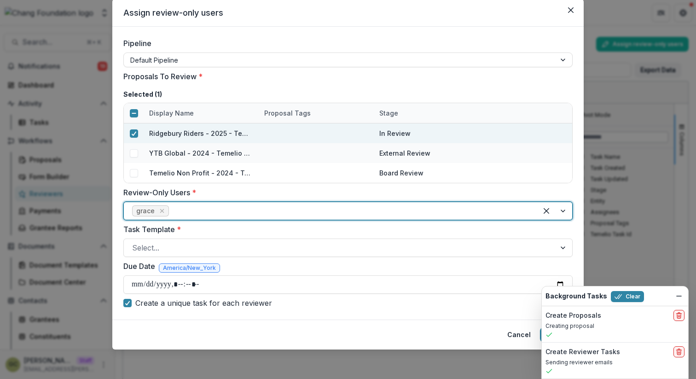
click at [193, 236] on div "Task Template * Select..." at bounding box center [347, 240] width 449 height 33
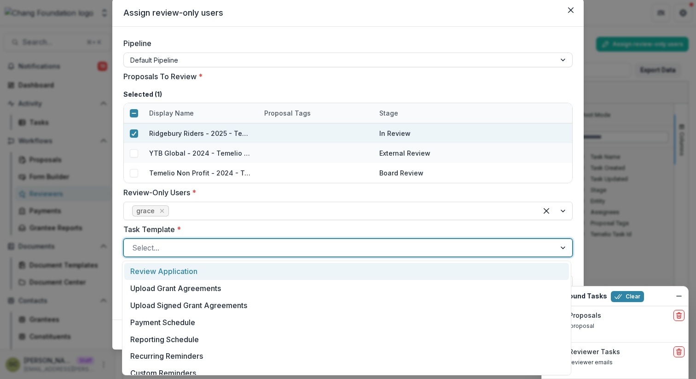
click at [186, 245] on div at bounding box center [339, 247] width 415 height 13
click at [176, 269] on div "Review Application" at bounding box center [346, 271] width 445 height 17
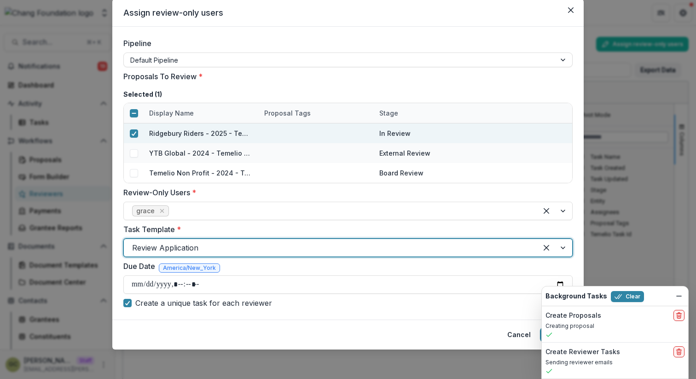
click at [241, 228] on label "Task Template *" at bounding box center [345, 229] width 444 height 11
click at [134, 242] on input "Task Template *" at bounding box center [133, 247] width 2 height 11
click at [130, 286] on input "Due Date" at bounding box center [347, 284] width 449 height 18
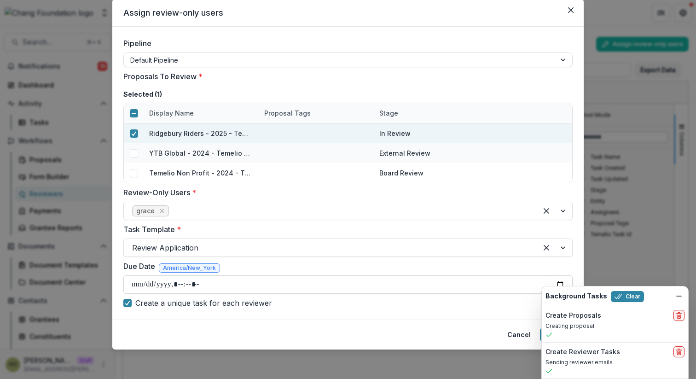
click at [559, 280] on input "Due Date" at bounding box center [347, 284] width 449 height 18
type input "**********"
click at [679, 293] on icon "Dismiss" at bounding box center [678, 295] width 7 height 7
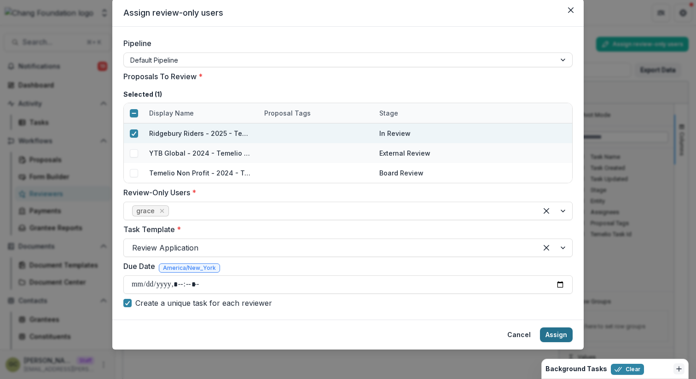
click at [549, 336] on button "Assign" at bounding box center [556, 334] width 33 height 15
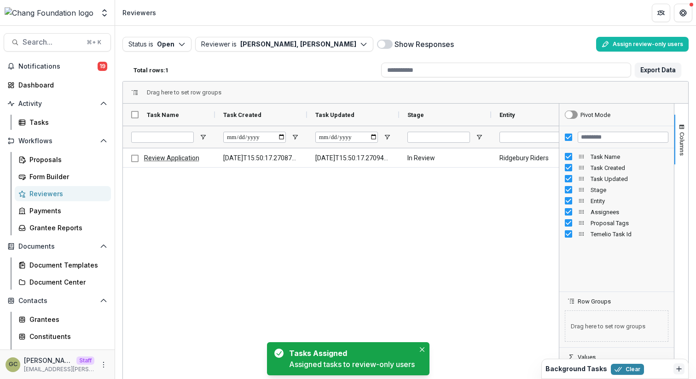
click at [255, 180] on div "Review Application 2025-09-22T15:50:17.270873Z 2025-09-22T15:50:17.270948Z In R…" at bounding box center [341, 274] width 436 height 252
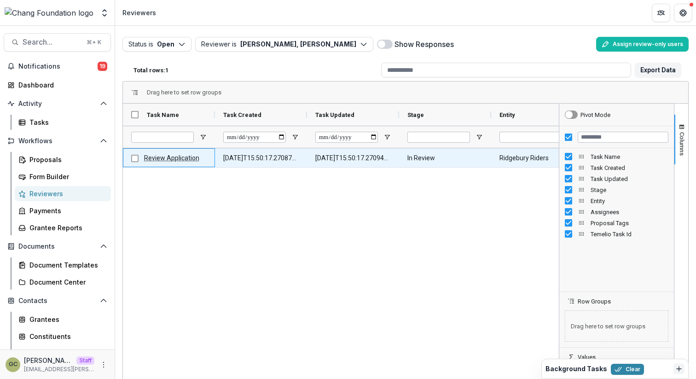
click at [158, 156] on link "Review Application" at bounding box center [171, 157] width 55 height 7
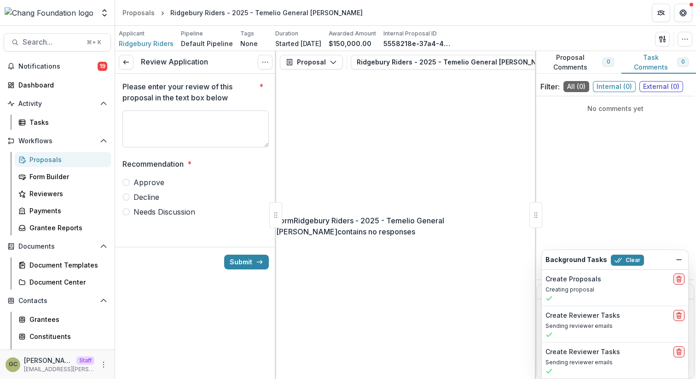
click at [196, 124] on textarea "Please enter your review of this proposal in the text box below *" at bounding box center [195, 128] width 146 height 37
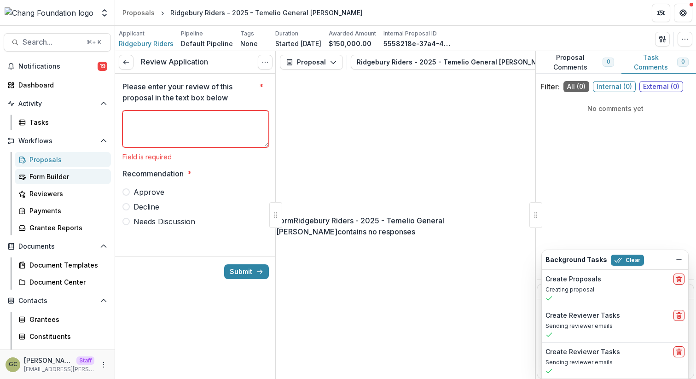
click at [69, 175] on div "Form Builder" at bounding box center [66, 177] width 74 height 10
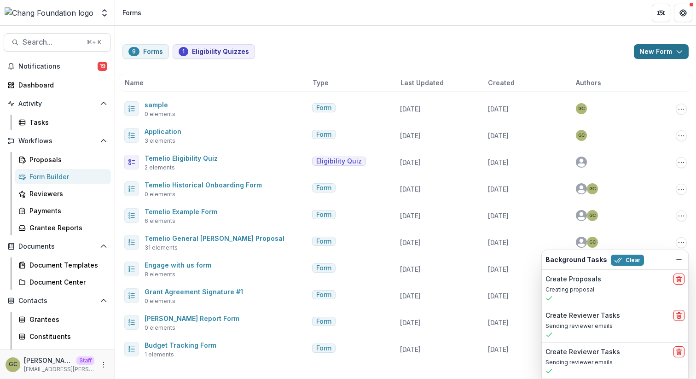
click at [659, 54] on button "New Form" at bounding box center [661, 51] width 55 height 15
click at [624, 86] on button "New Form" at bounding box center [637, 87] width 99 height 15
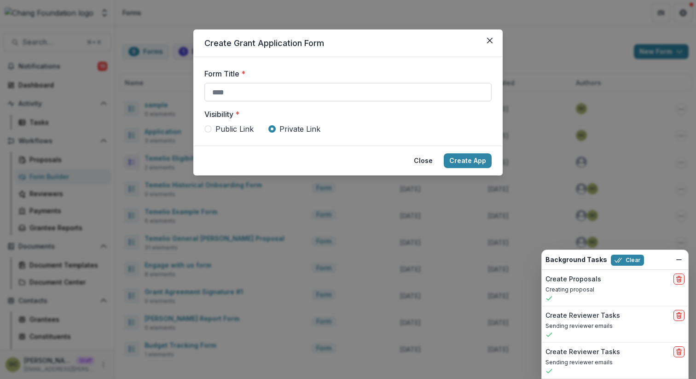
click at [336, 93] on input "Form Title *" at bounding box center [347, 92] width 287 height 18
click at [236, 130] on span "Public Link" at bounding box center [234, 128] width 38 height 11
type input "**********"
click at [464, 162] on button "Create App" at bounding box center [468, 160] width 48 height 15
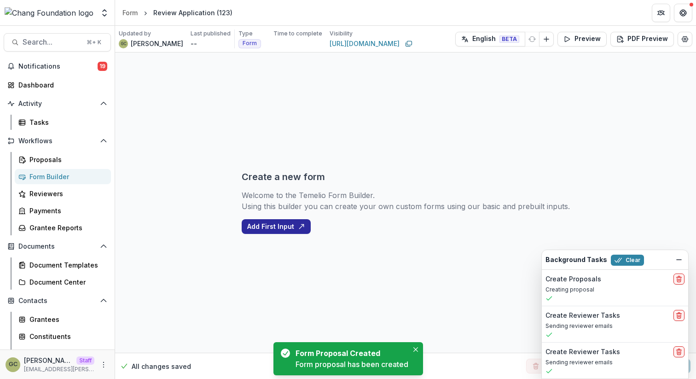
click at [274, 229] on button "Add First Input" at bounding box center [276, 226] width 69 height 15
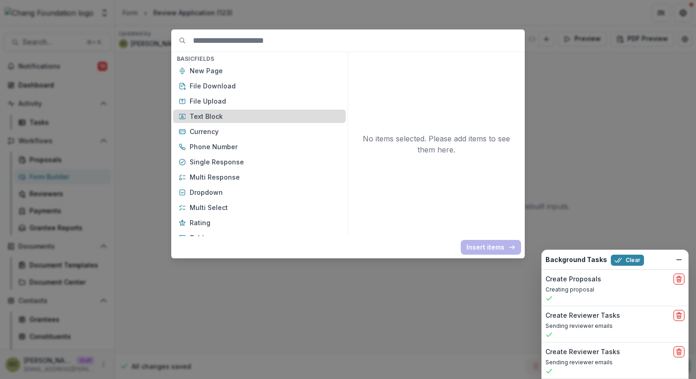
click at [216, 116] on p "Text Block" at bounding box center [265, 116] width 151 height 10
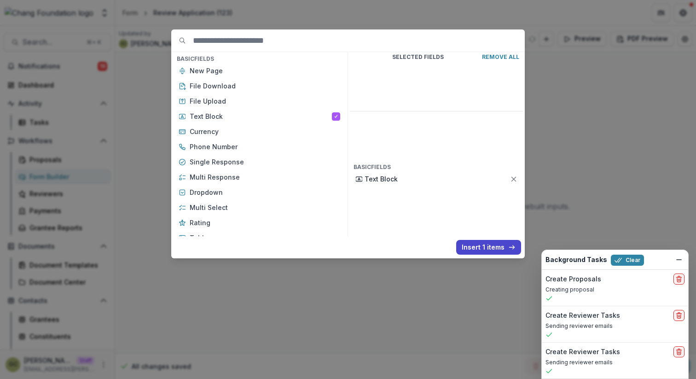
click at [292, 184] on div "New Page File Download File Upload Text Block Currency Phone Number Single Resp…" at bounding box center [259, 207] width 173 height 287
click at [286, 193] on p "Dropdown" at bounding box center [265, 192] width 151 height 10
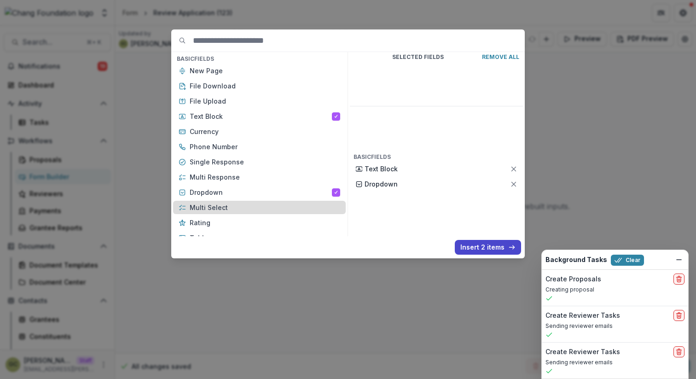
click at [276, 208] on p "Multi Select" at bounding box center [265, 208] width 151 height 10
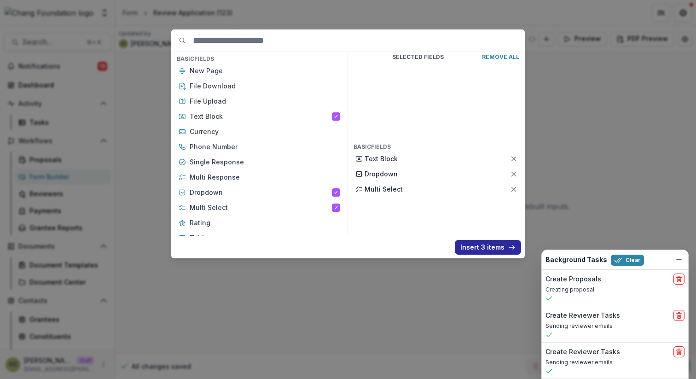
click at [481, 245] on button "Insert 3 items" at bounding box center [488, 247] width 66 height 15
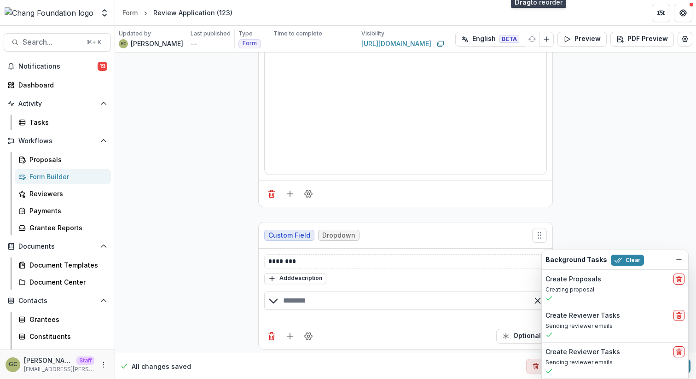
scroll to position [107, 0]
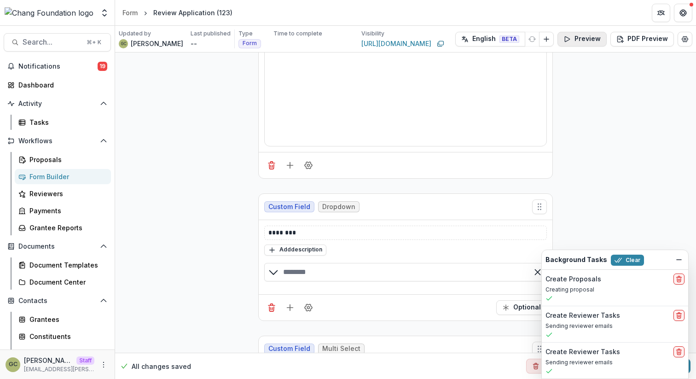
click at [571, 44] on button "Preview" at bounding box center [581, 39] width 49 height 15
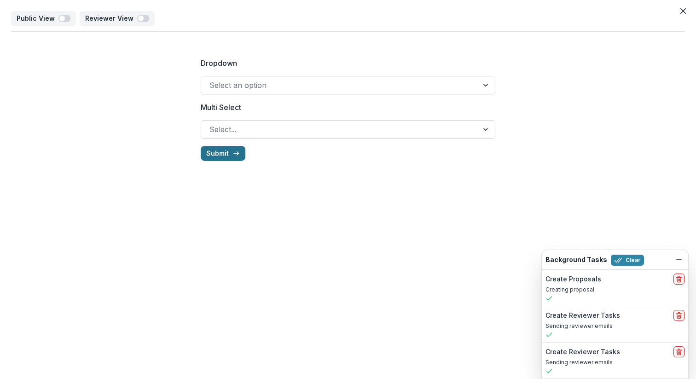
click at [230, 156] on button "Submit" at bounding box center [223, 153] width 45 height 15
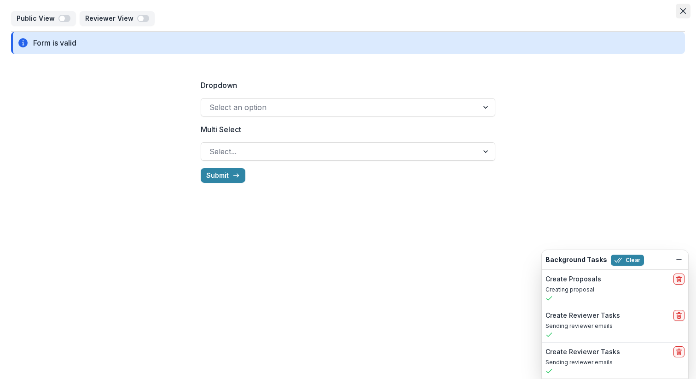
click at [684, 10] on icon "Close" at bounding box center [683, 11] width 6 height 6
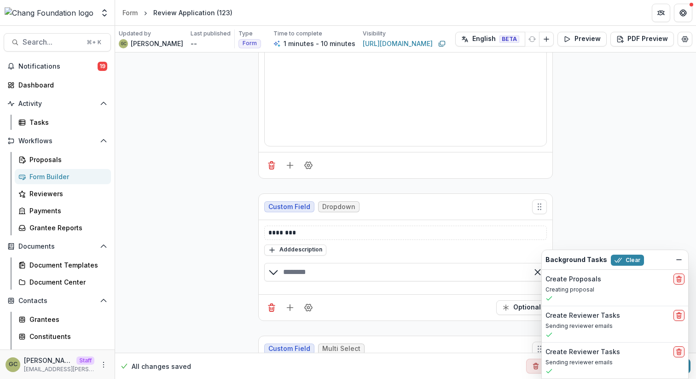
click at [640, 94] on div "**********" at bounding box center [405, 207] width 581 height 525
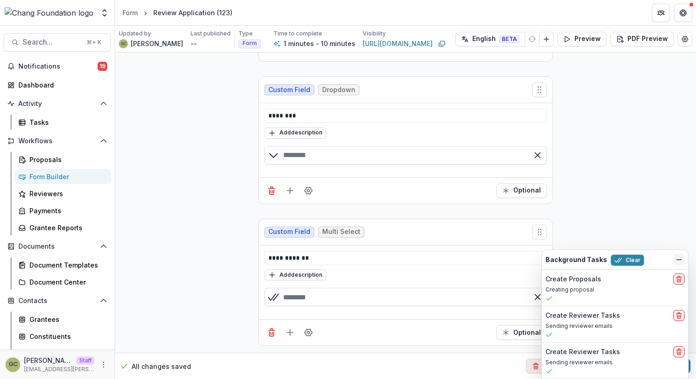
click at [677, 260] on line "Dismiss" at bounding box center [679, 260] width 5 height 0
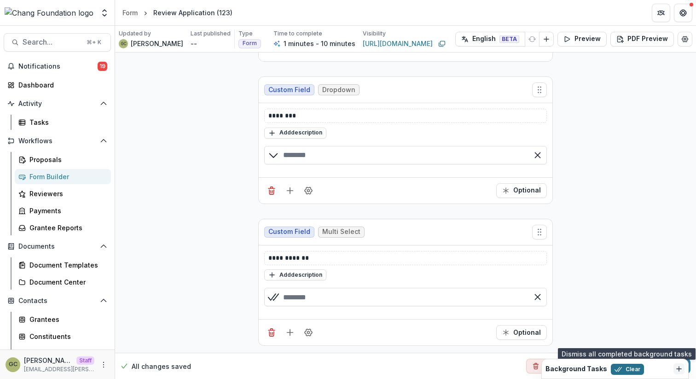
click at [617, 368] on icon "button" at bounding box center [617, 368] width 7 height 7
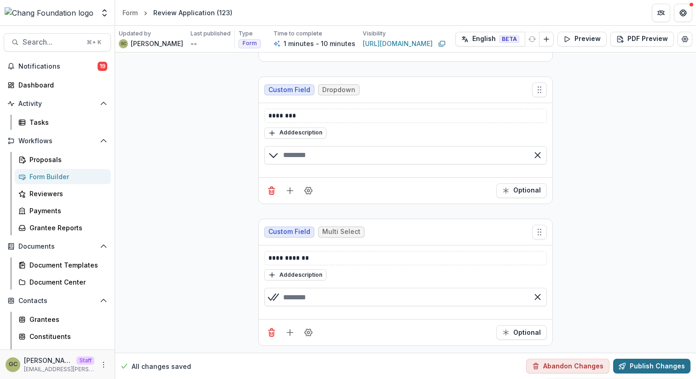
click at [637, 363] on button "Publish Changes" at bounding box center [651, 366] width 77 height 15
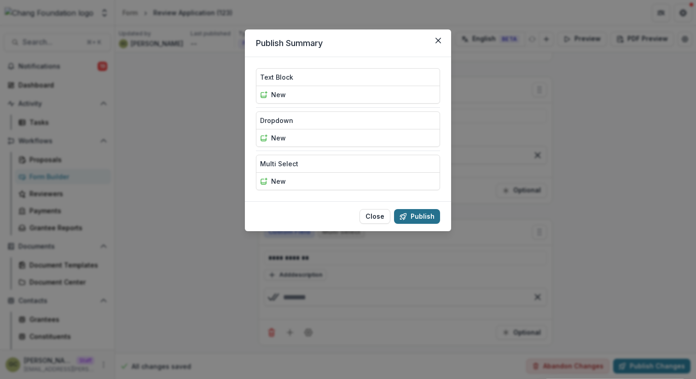
click at [404, 212] on button "Publish" at bounding box center [417, 216] width 46 height 15
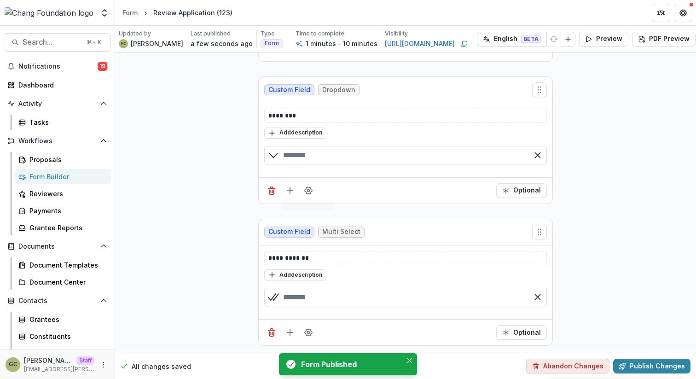
click at [220, 111] on div "**********" at bounding box center [405, 90] width 581 height 525
click at [59, 162] on div "Proposals" at bounding box center [66, 160] width 74 height 10
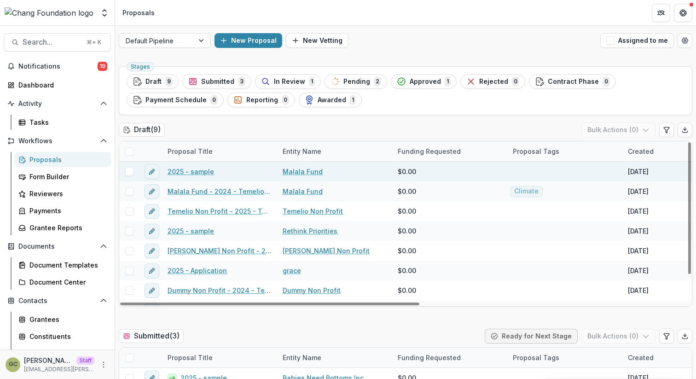
click at [203, 174] on link "2025 - sample" at bounding box center [191, 172] width 46 height 10
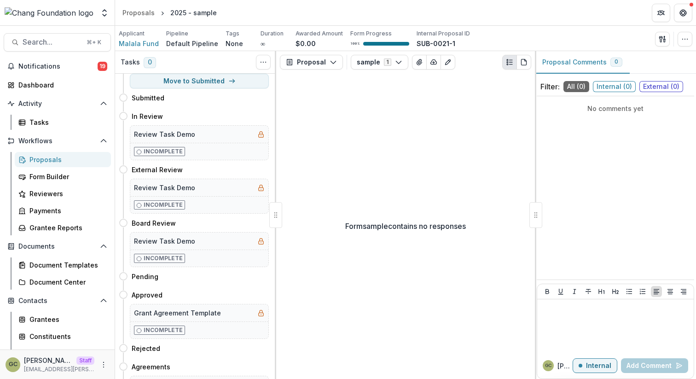
scroll to position [39, 0]
